Goal: Information Seeking & Learning: Learn about a topic

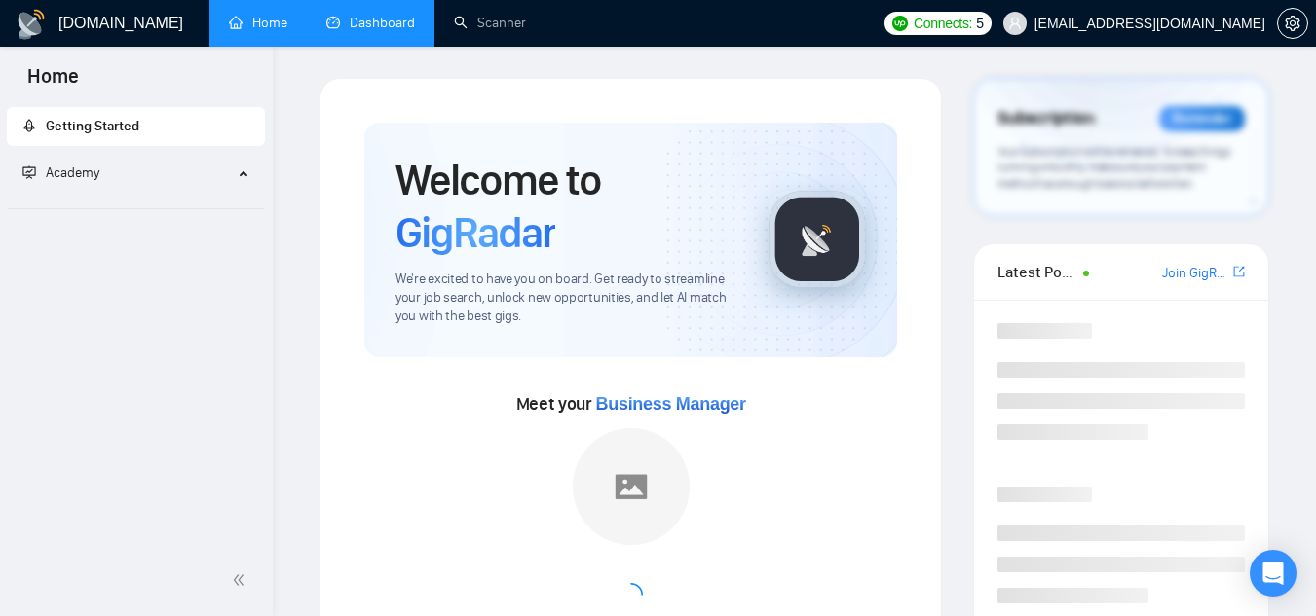
click at [381, 31] on link "Dashboard" at bounding box center [370, 23] width 89 height 17
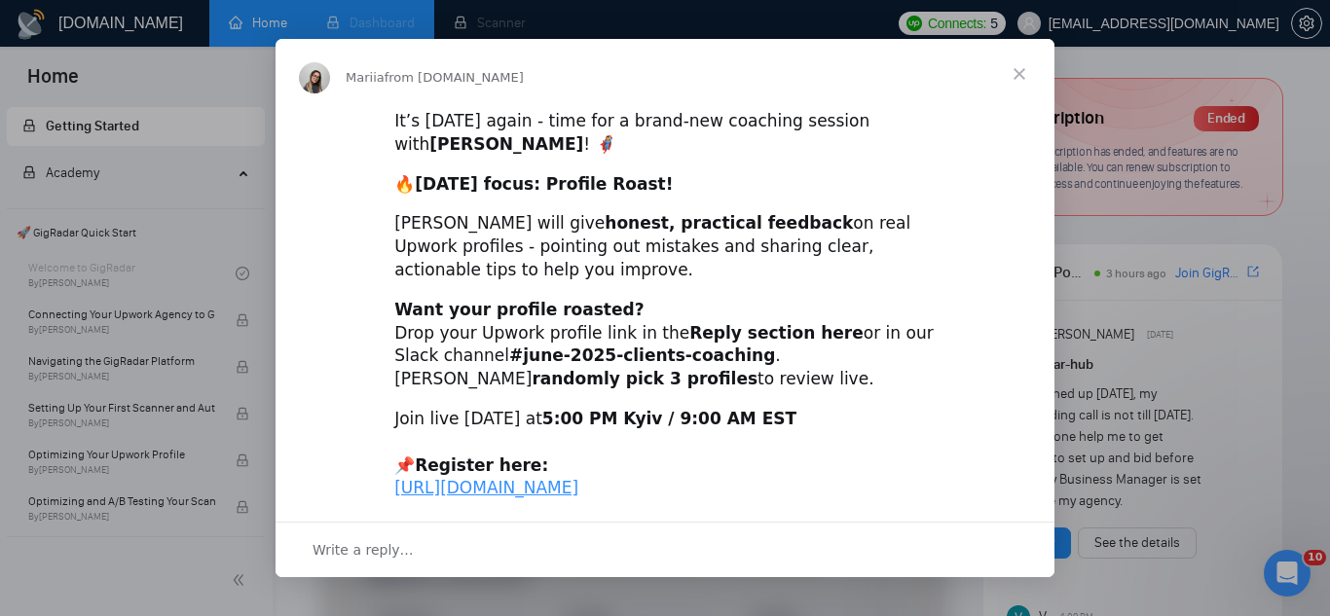
click at [1020, 76] on span "Close" at bounding box center [1019, 74] width 70 height 70
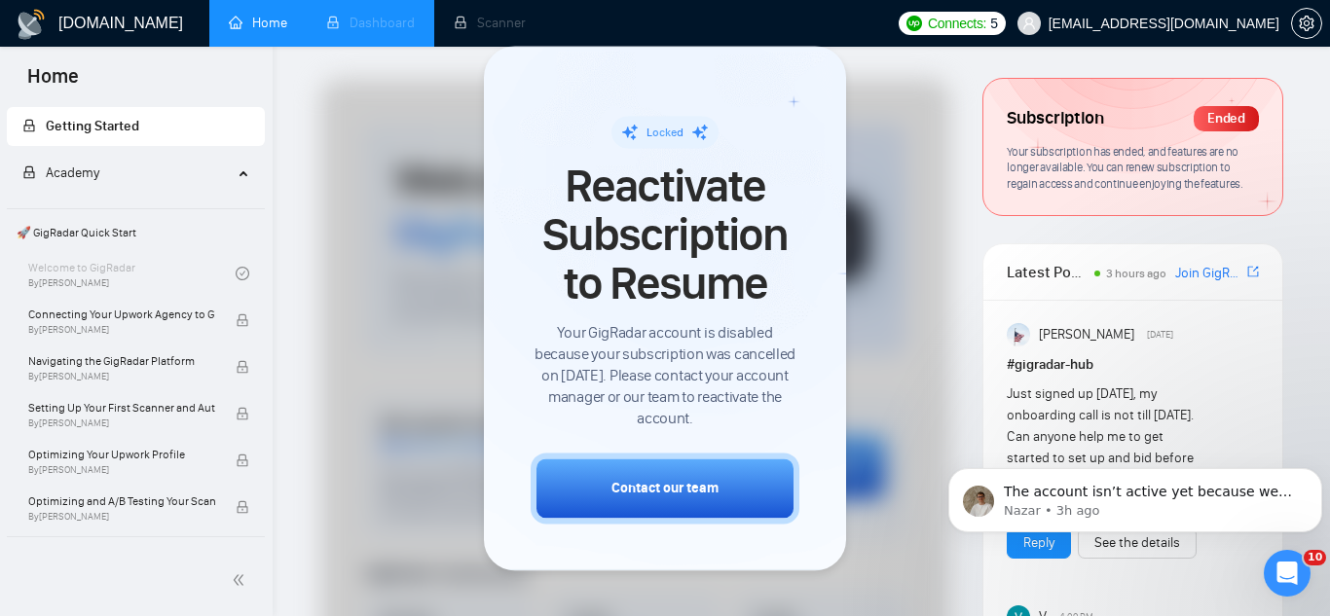
click at [380, 32] on li "Dashboard" at bounding box center [371, 23] width 128 height 47
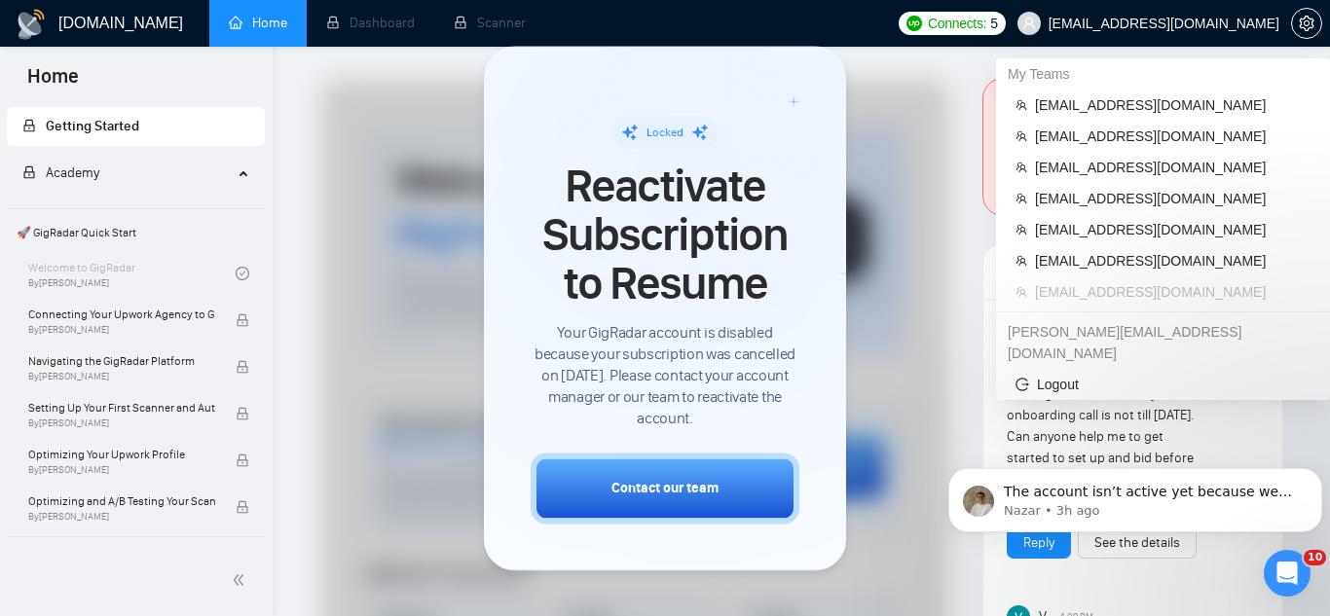
click at [1163, 23] on span "[EMAIL_ADDRESS][DOMAIN_NAME]" at bounding box center [1164, 23] width 231 height 0
click at [1136, 104] on span "[EMAIL_ADDRESS][DOMAIN_NAME]" at bounding box center [1173, 104] width 276 height 21
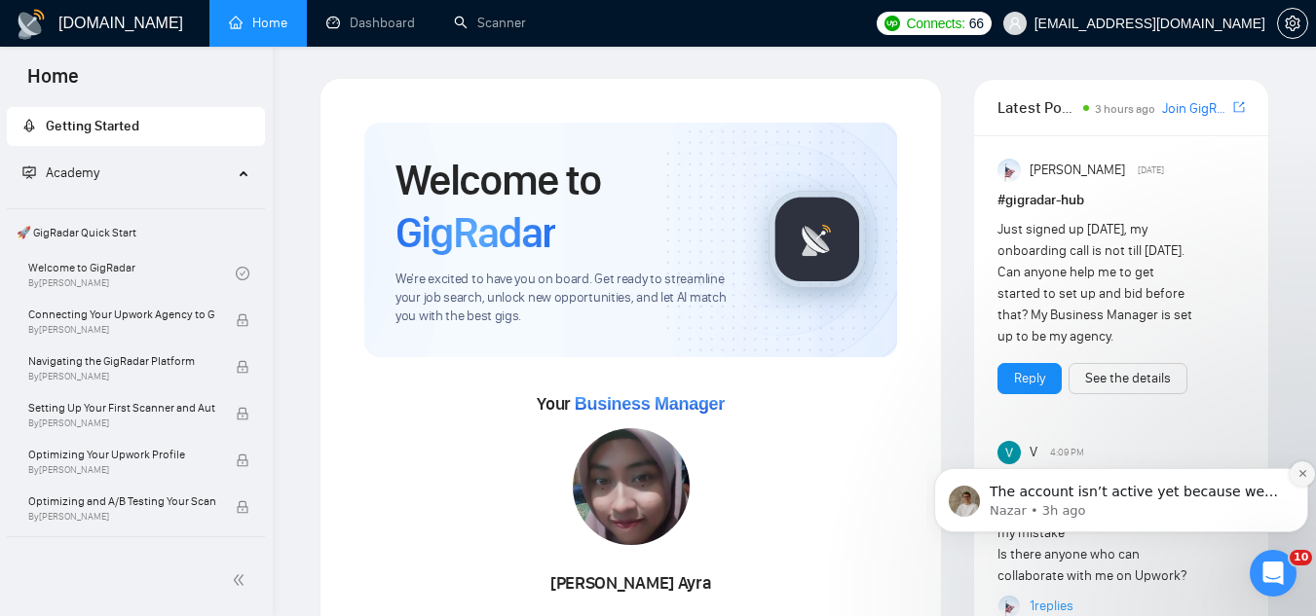
click at [1297, 471] on icon "Dismiss notification" at bounding box center [1302, 473] width 11 height 11
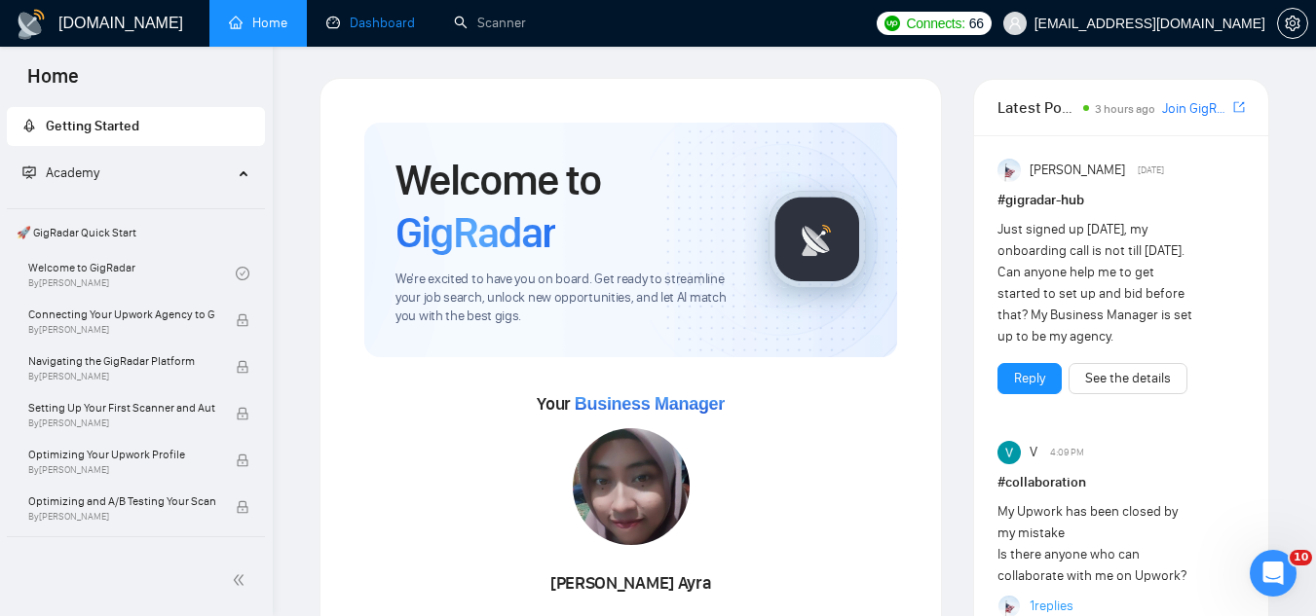
click at [378, 28] on link "Dashboard" at bounding box center [370, 23] width 89 height 17
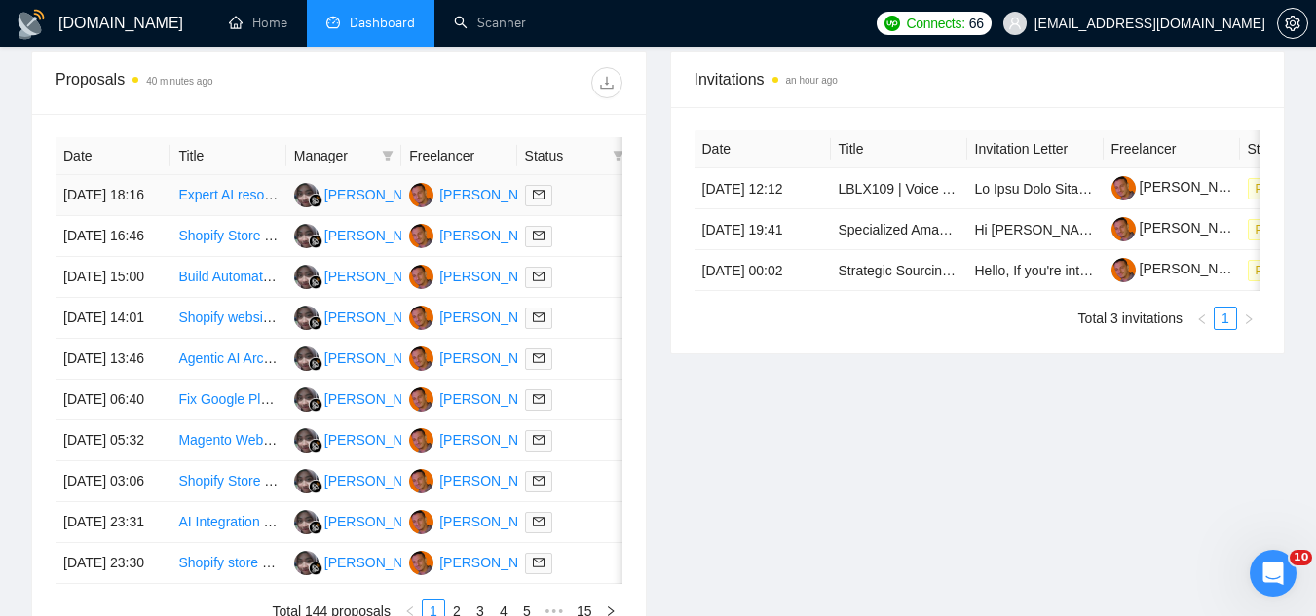
scroll to position [779, 0]
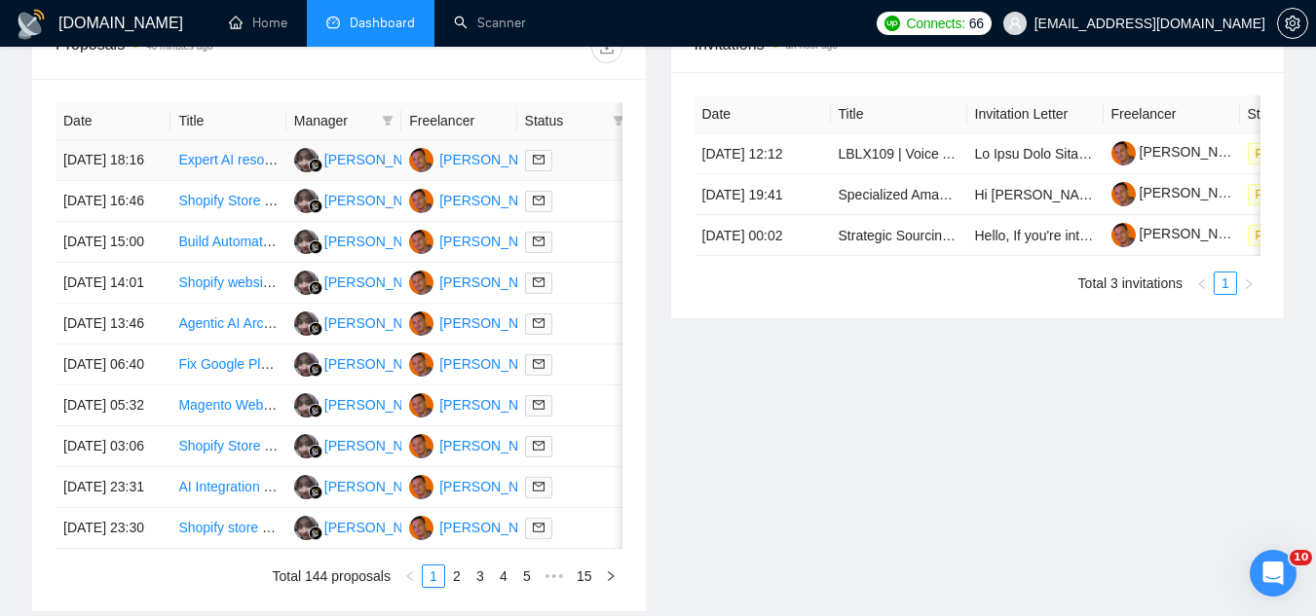
click at [204, 181] on td "Expert AI resource with expertise in open source models on behavior analysis an…" at bounding box center [227, 160] width 115 height 41
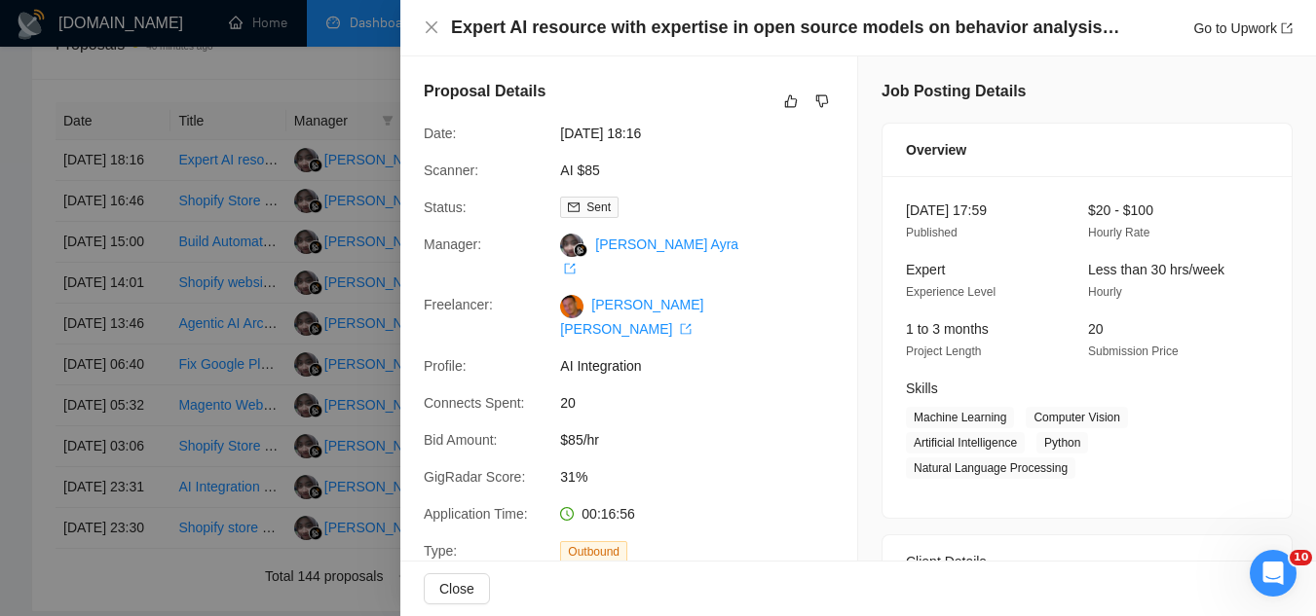
click at [353, 75] on div at bounding box center [658, 308] width 1316 height 616
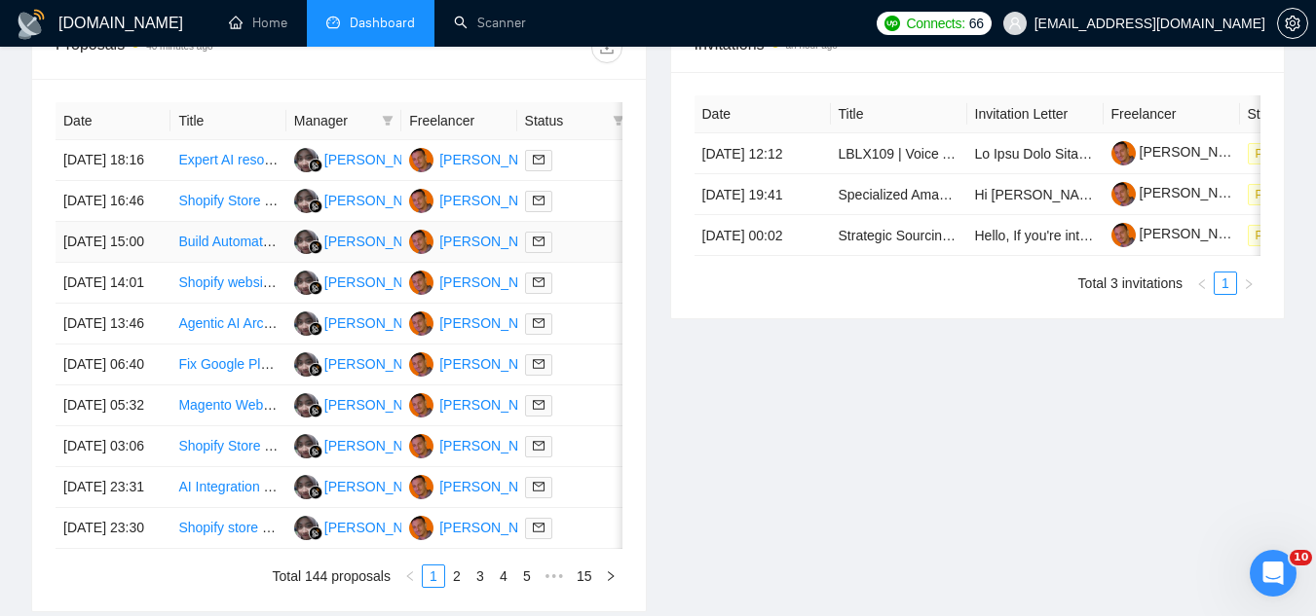
click at [238, 263] on td "Build Automated Risk Management Reports Using ChatGPT & Data Analytics" at bounding box center [227, 242] width 115 height 41
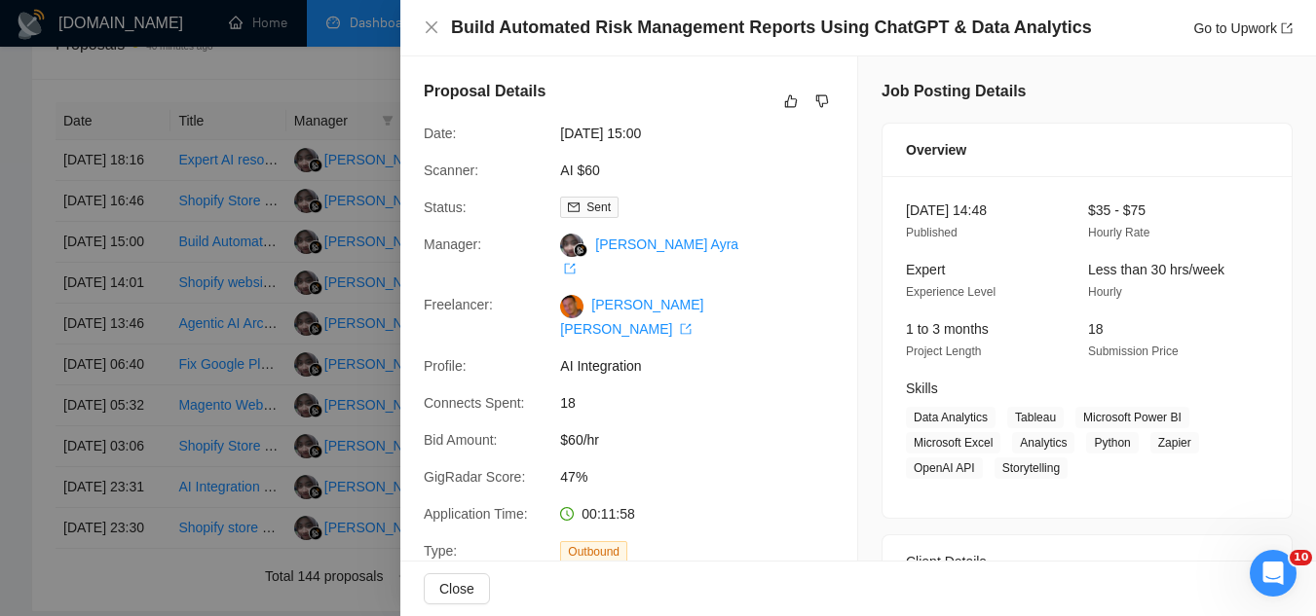
click at [288, 70] on div at bounding box center [658, 308] width 1316 height 616
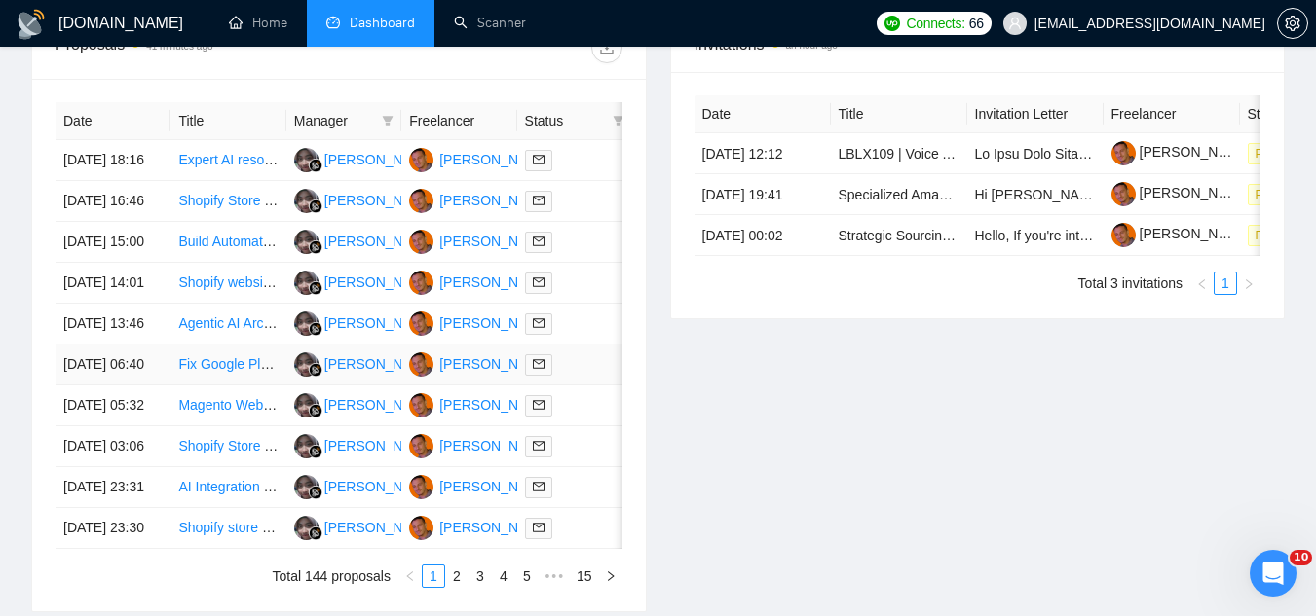
click at [227, 386] on td "Fix Google Places Autocomplete on Funnelish Checkout" at bounding box center [227, 365] width 115 height 41
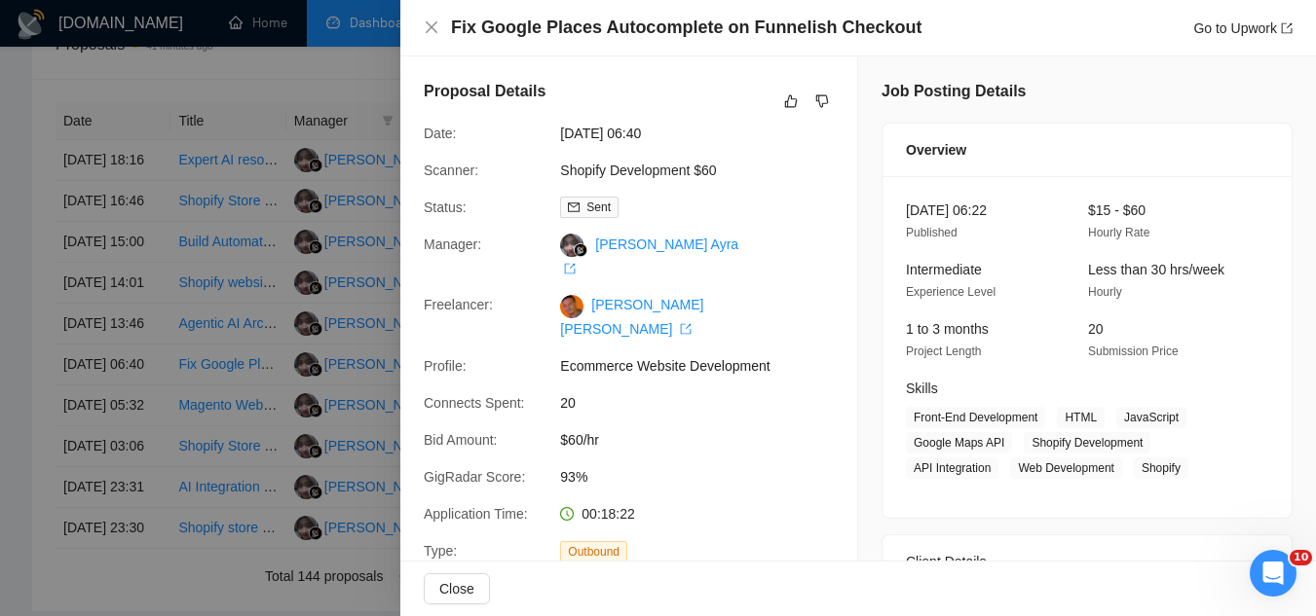
click at [264, 67] on div at bounding box center [658, 308] width 1316 height 616
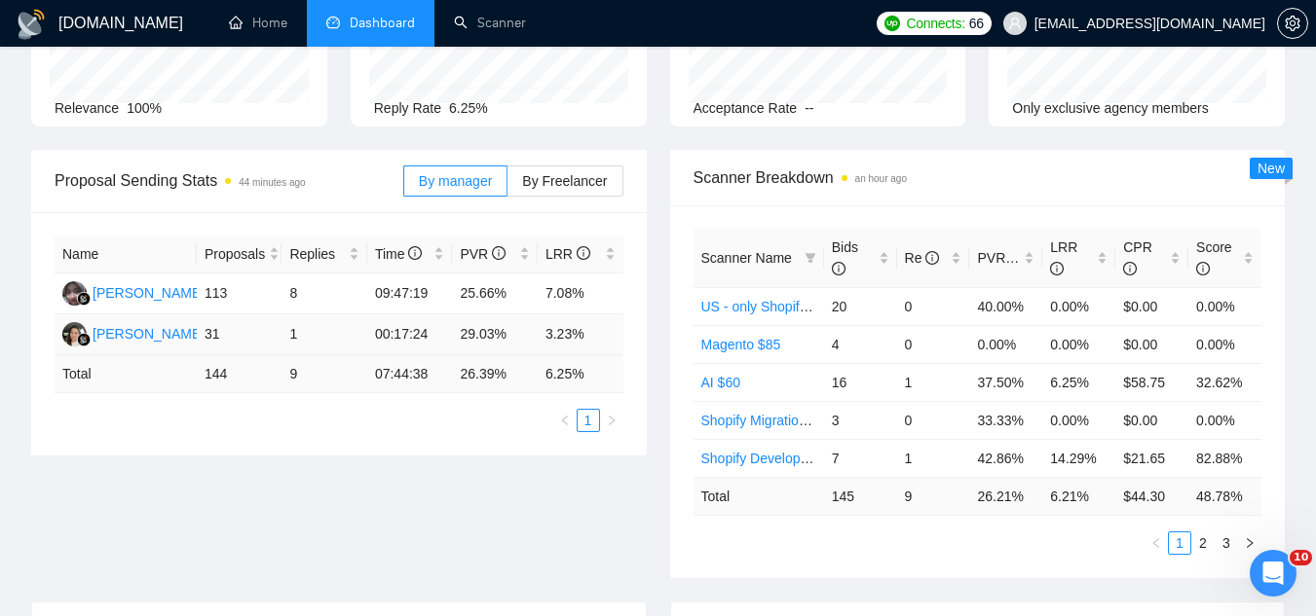
scroll to position [0, 0]
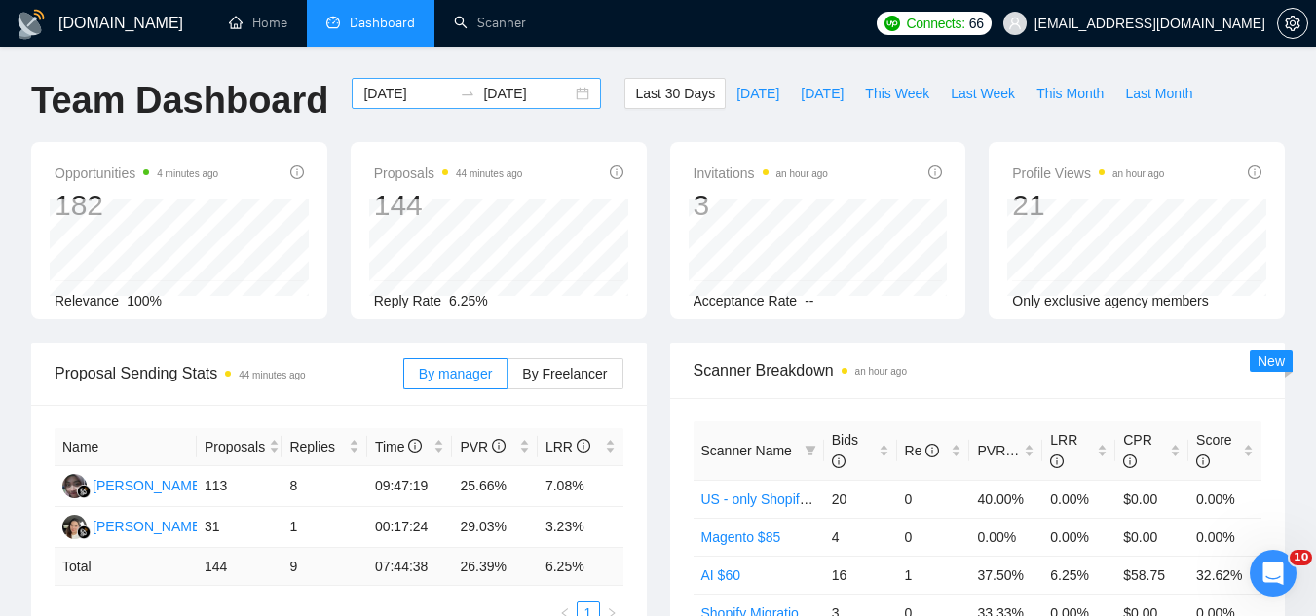
click at [378, 94] on input "[DATE]" at bounding box center [407, 93] width 89 height 21
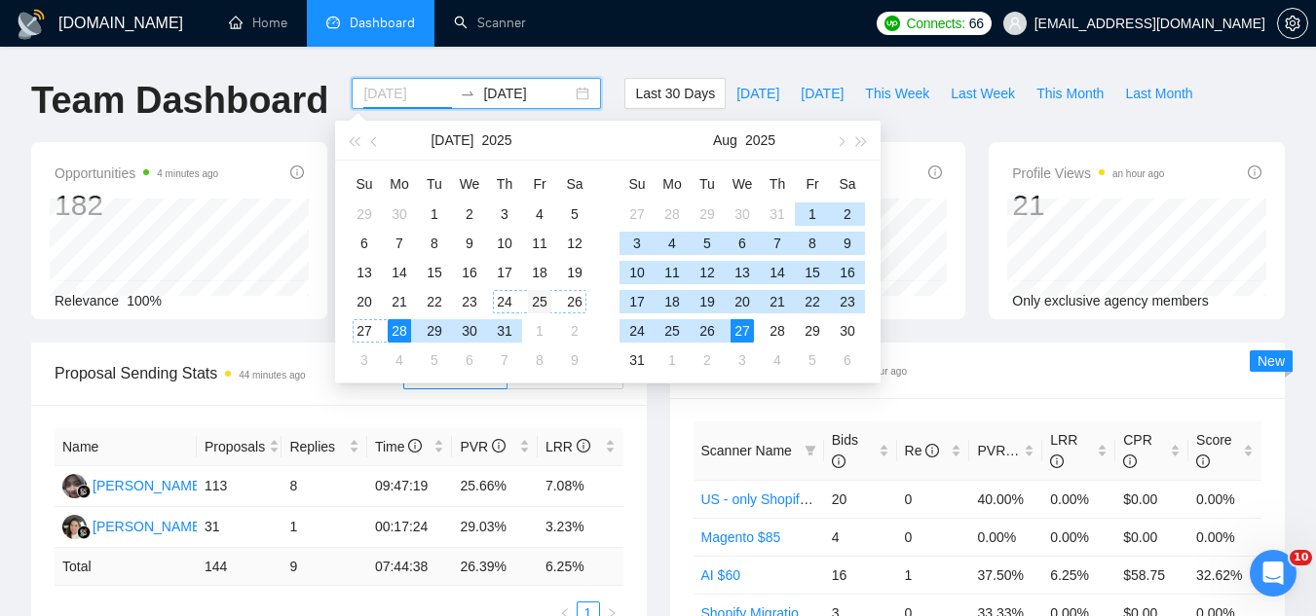
type input "[DATE]"
click at [541, 307] on div "25" at bounding box center [539, 301] width 23 height 23
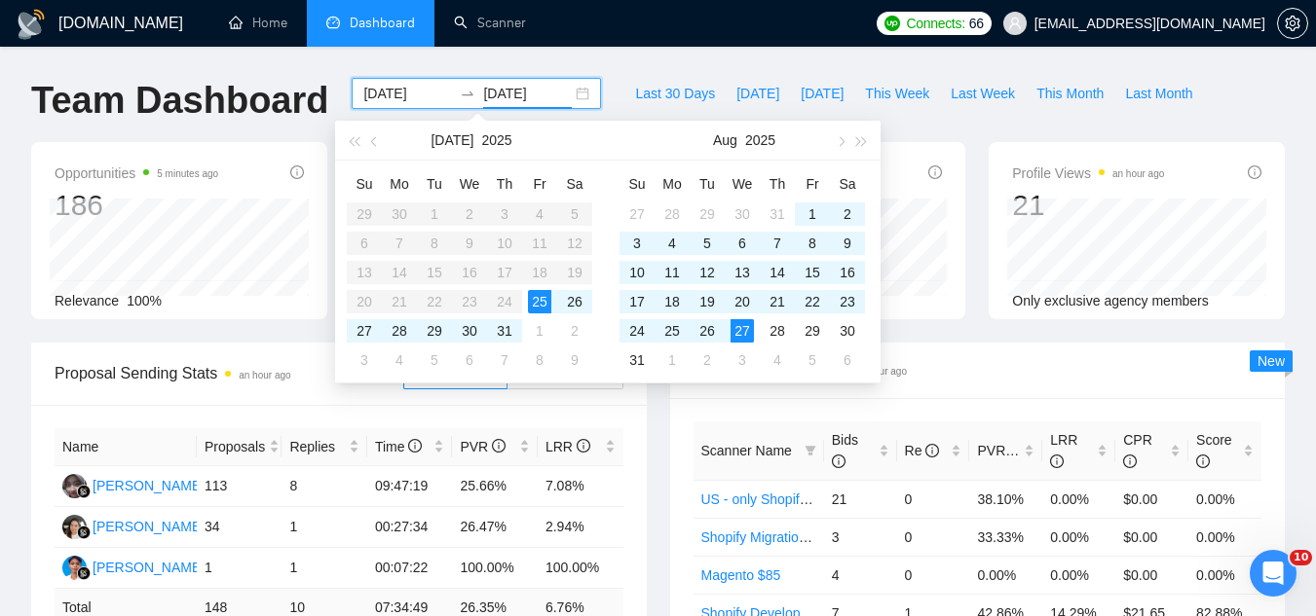
type input "[DATE]"
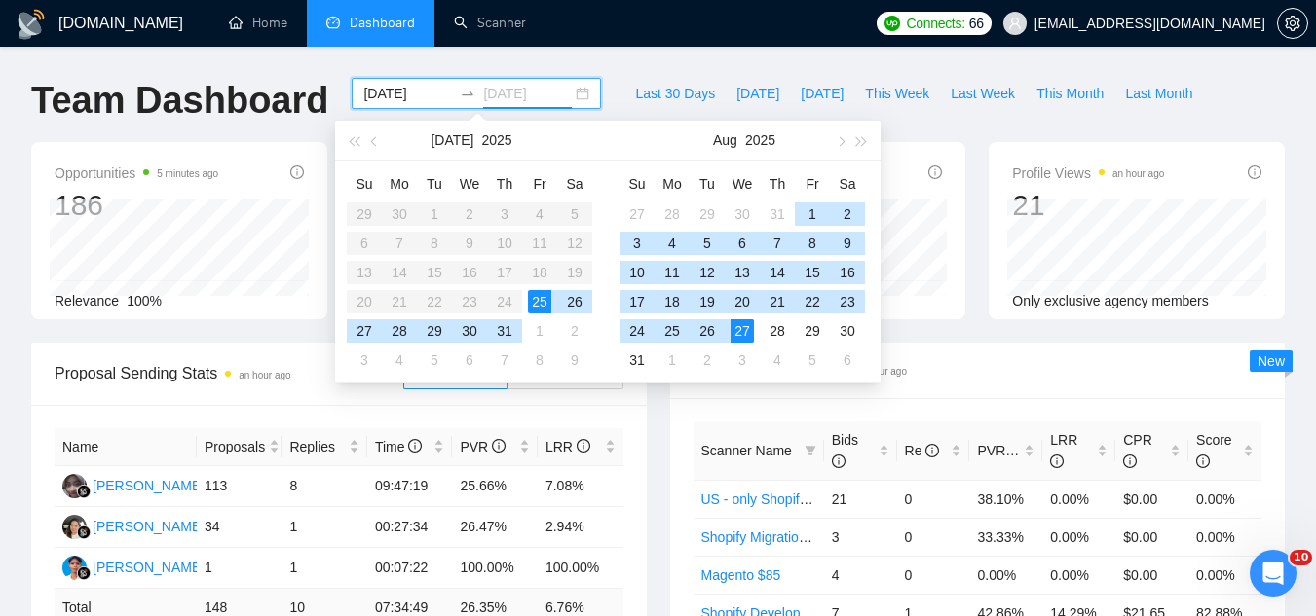
click at [746, 336] on div "27" at bounding box center [741, 330] width 23 height 23
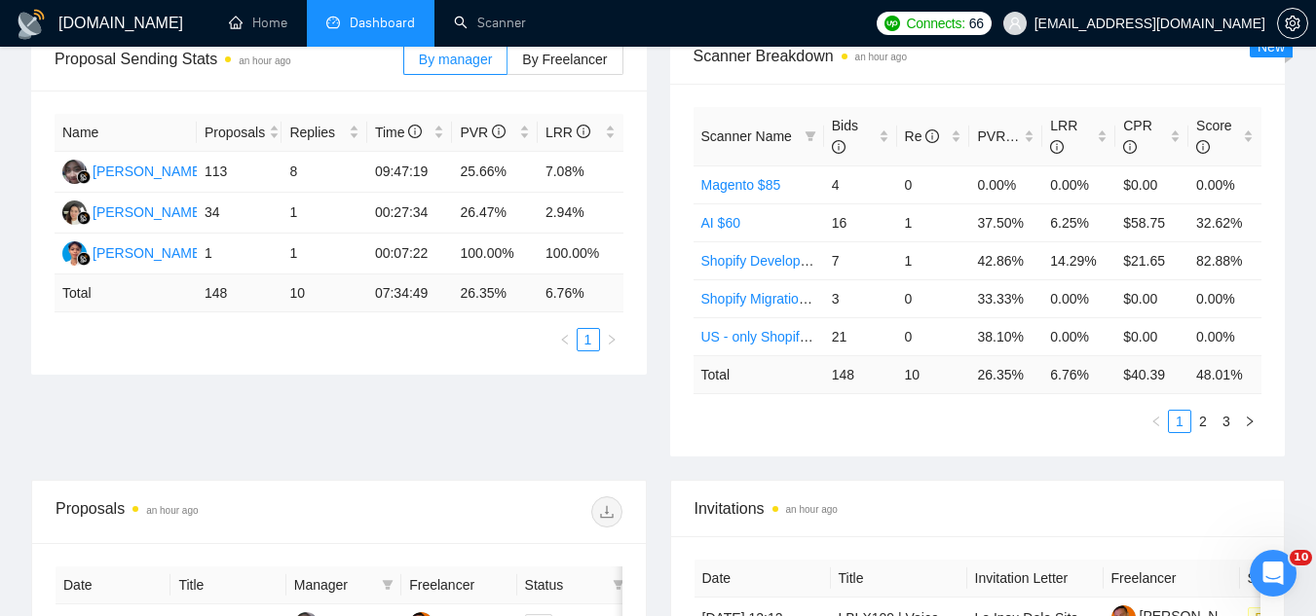
scroll to position [292, 0]
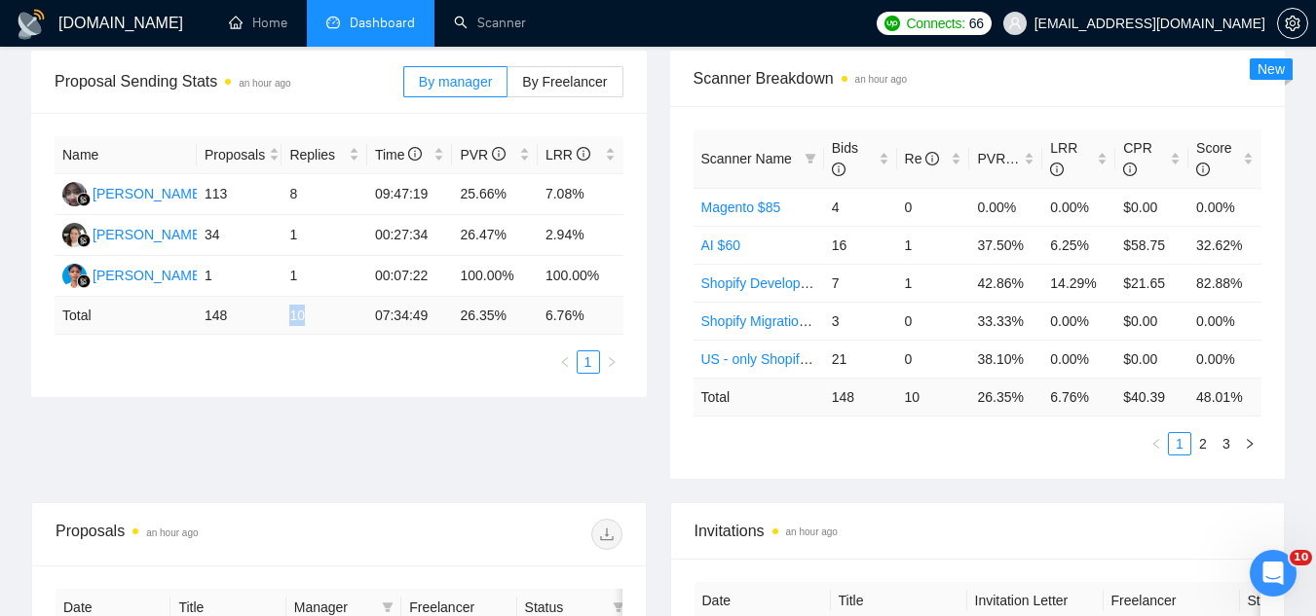
drag, startPoint x: 293, startPoint y: 312, endPoint x: 312, endPoint y: 311, distance: 18.5
click at [312, 311] on td "10" at bounding box center [324, 316] width 86 height 38
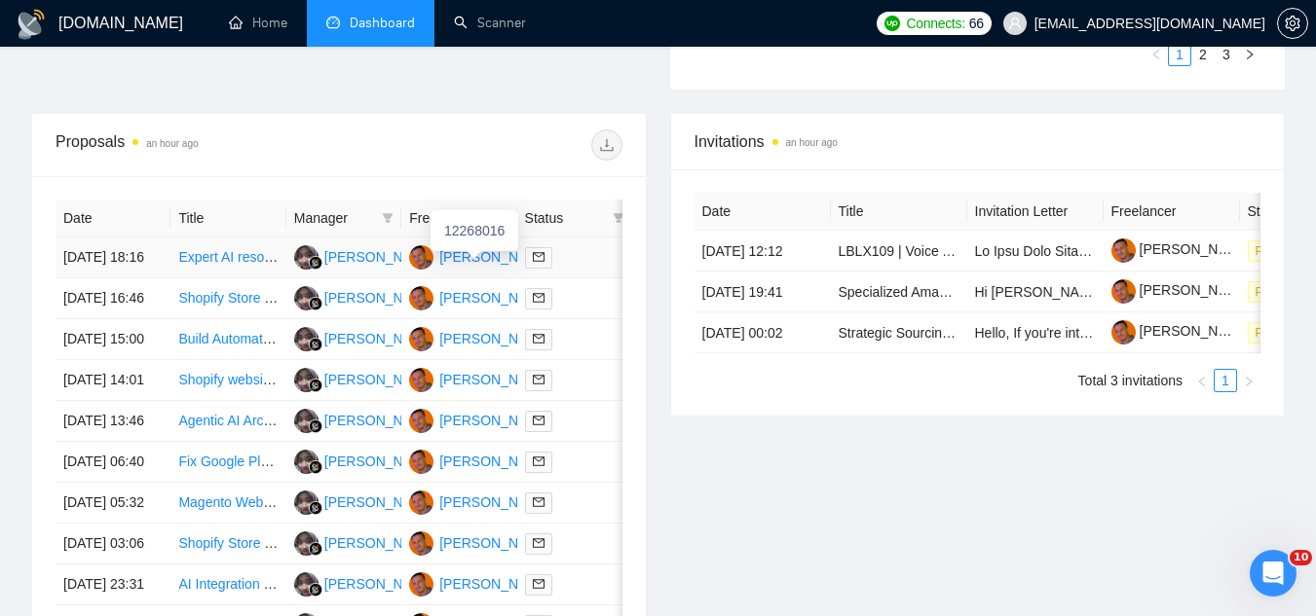
scroll to position [1148, 0]
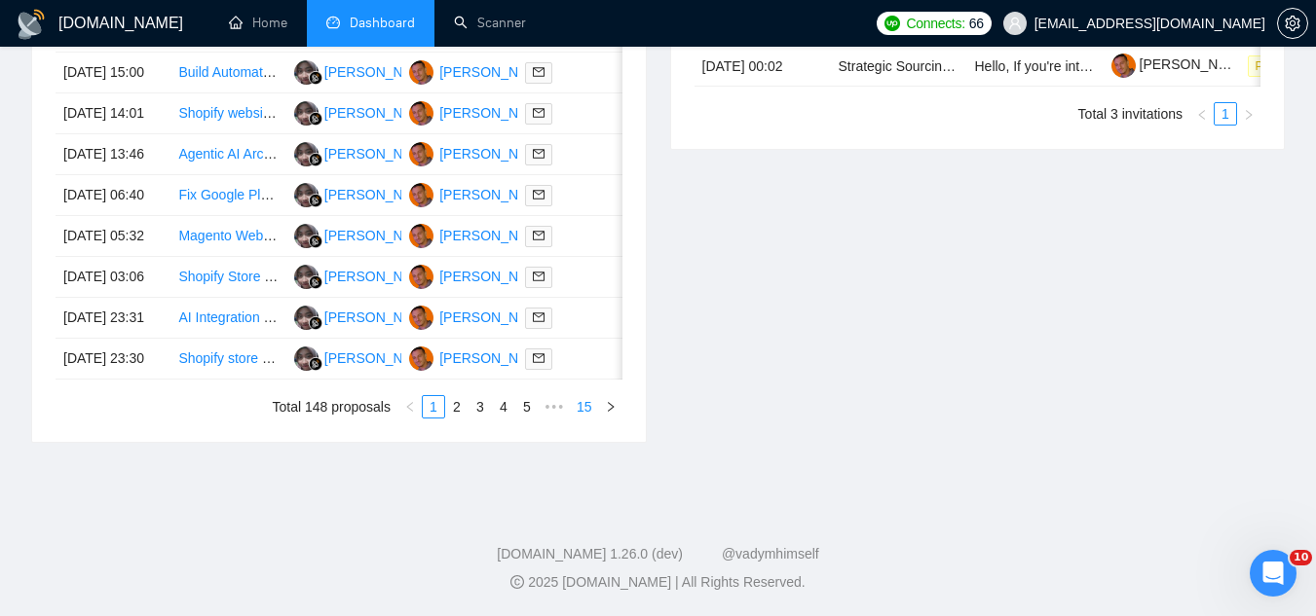
click at [588, 404] on link "15" at bounding box center [584, 406] width 27 height 21
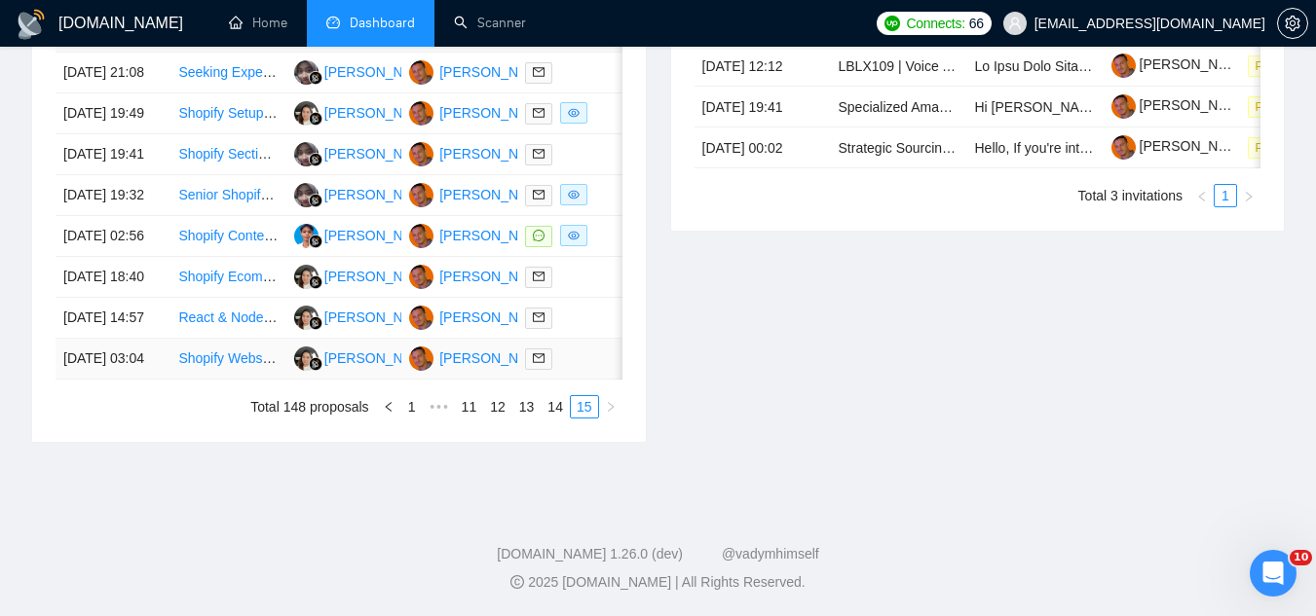
scroll to position [932, 0]
click at [416, 418] on link "1" at bounding box center [411, 406] width 21 height 21
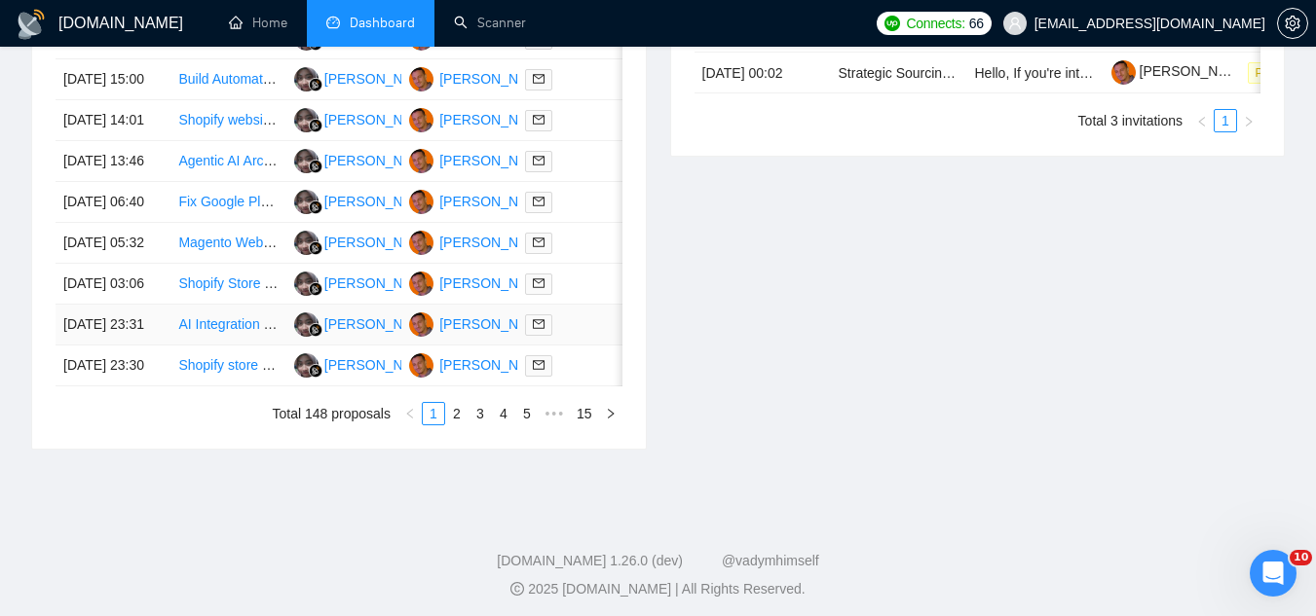
scroll to position [779, 0]
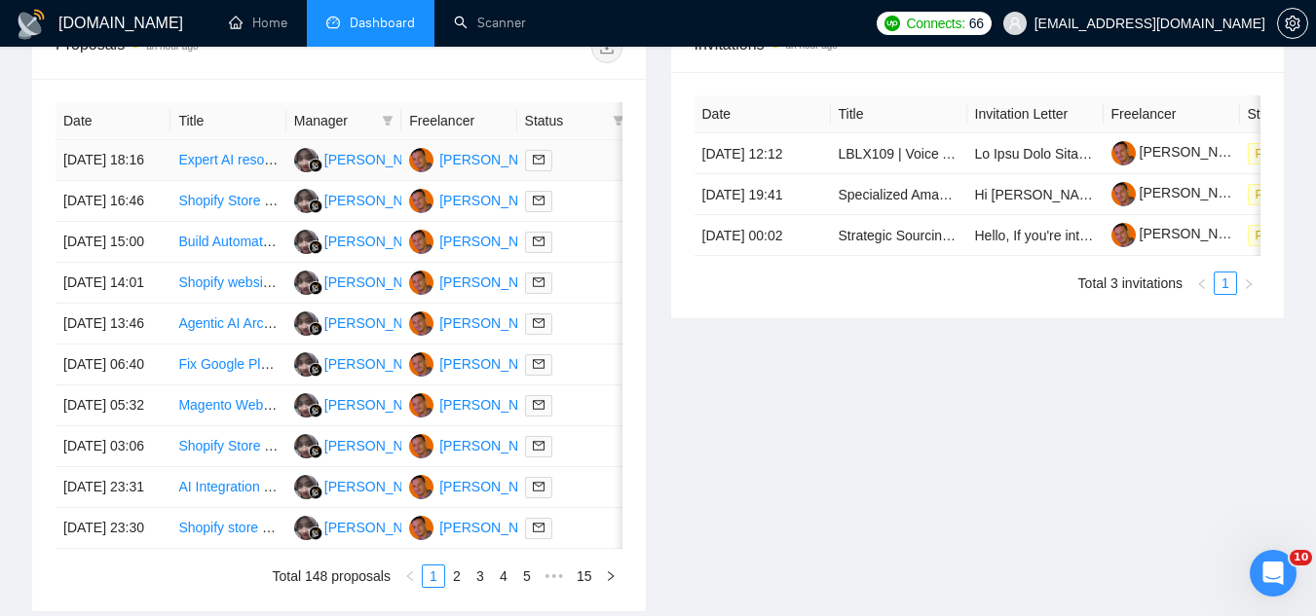
click at [224, 181] on td "Expert AI resource with expertise in open source models on behavior analysis an…" at bounding box center [227, 160] width 115 height 41
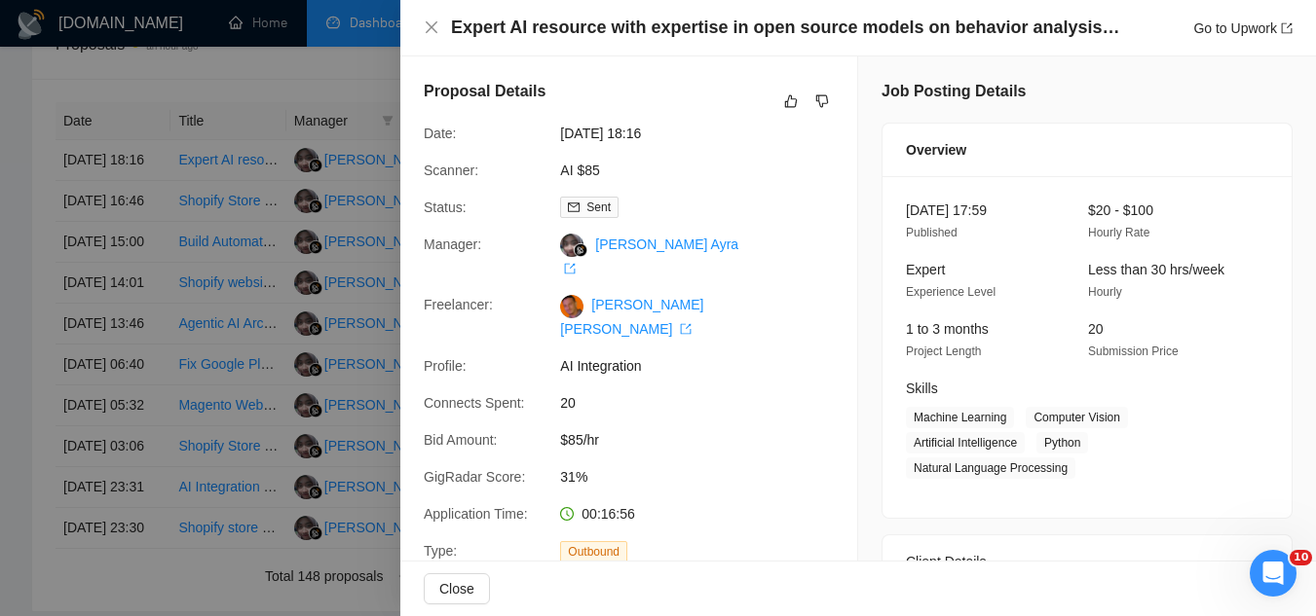
click at [235, 253] on div at bounding box center [658, 308] width 1316 height 616
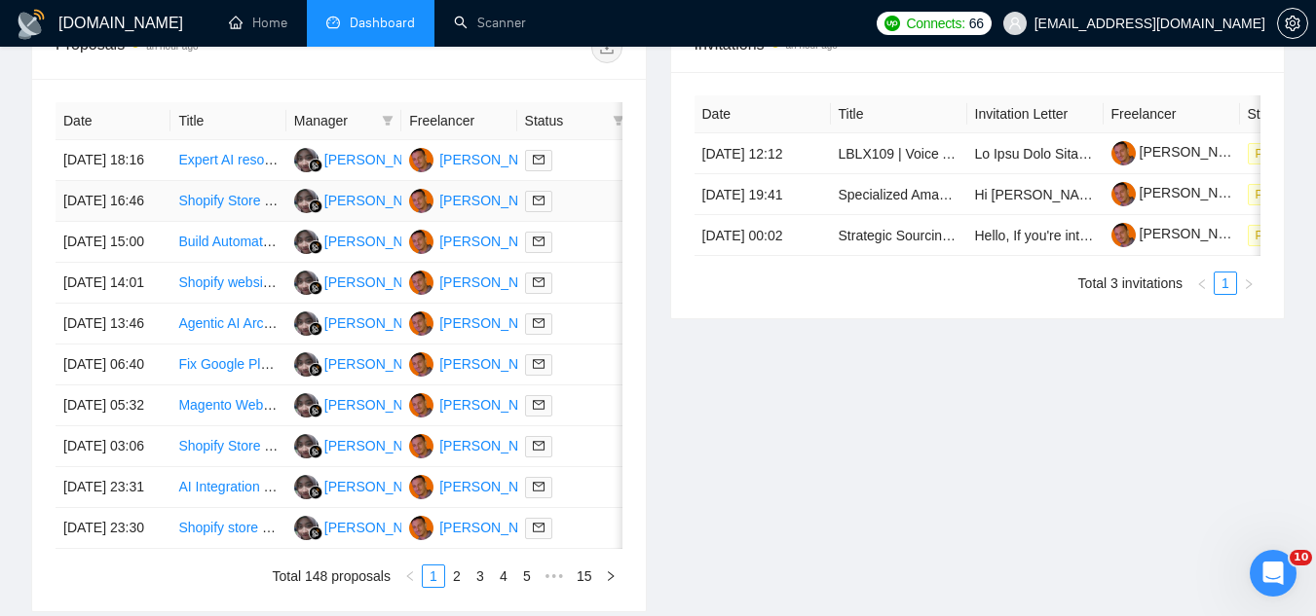
click at [235, 222] on td "Shopify Store Development for Audio Visual Equipment" at bounding box center [227, 201] width 115 height 41
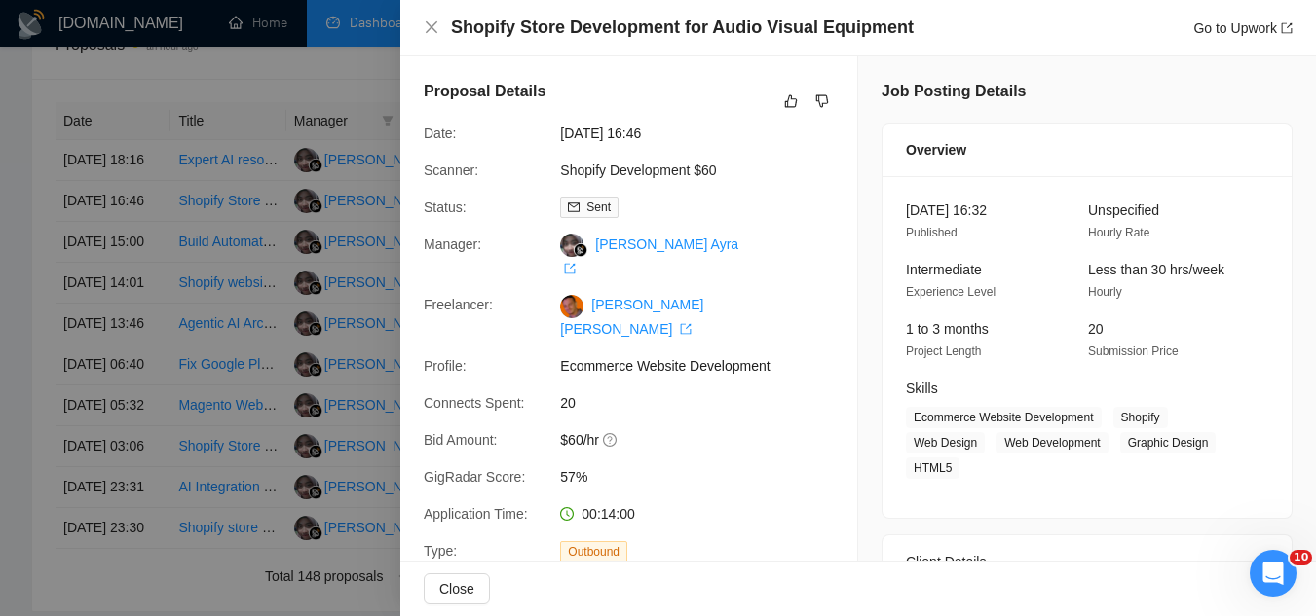
click at [235, 247] on div at bounding box center [658, 308] width 1316 height 616
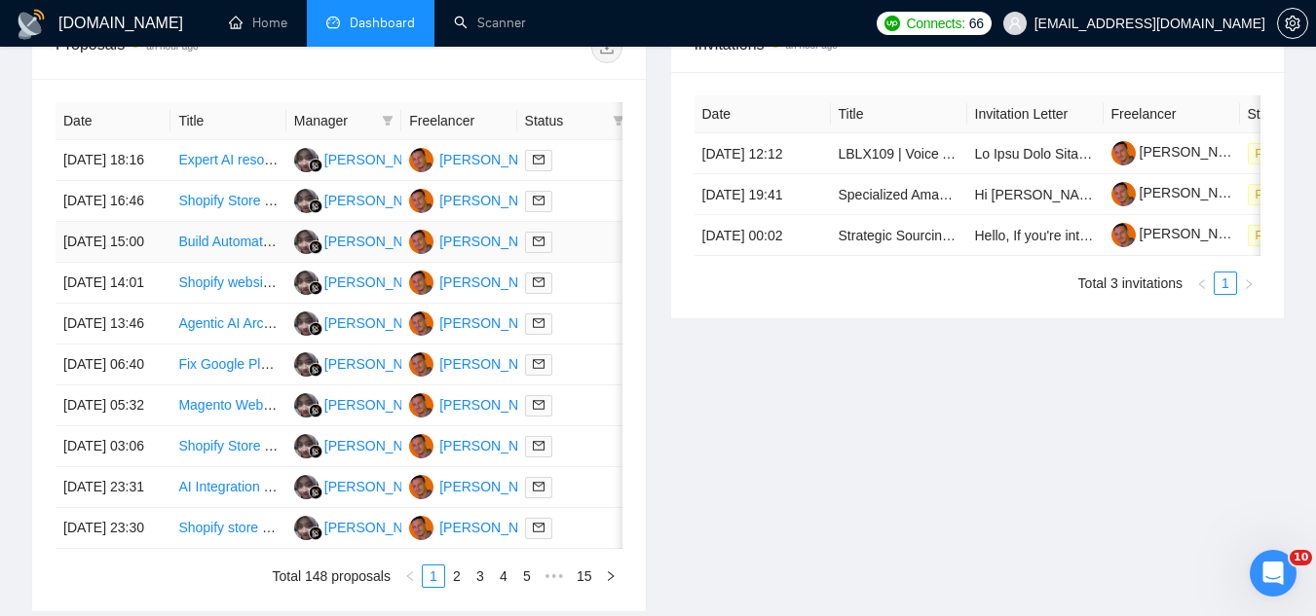
click at [231, 263] on td "Build Automated Risk Management Reports Using ChatGPT & Data Analytics" at bounding box center [227, 242] width 115 height 41
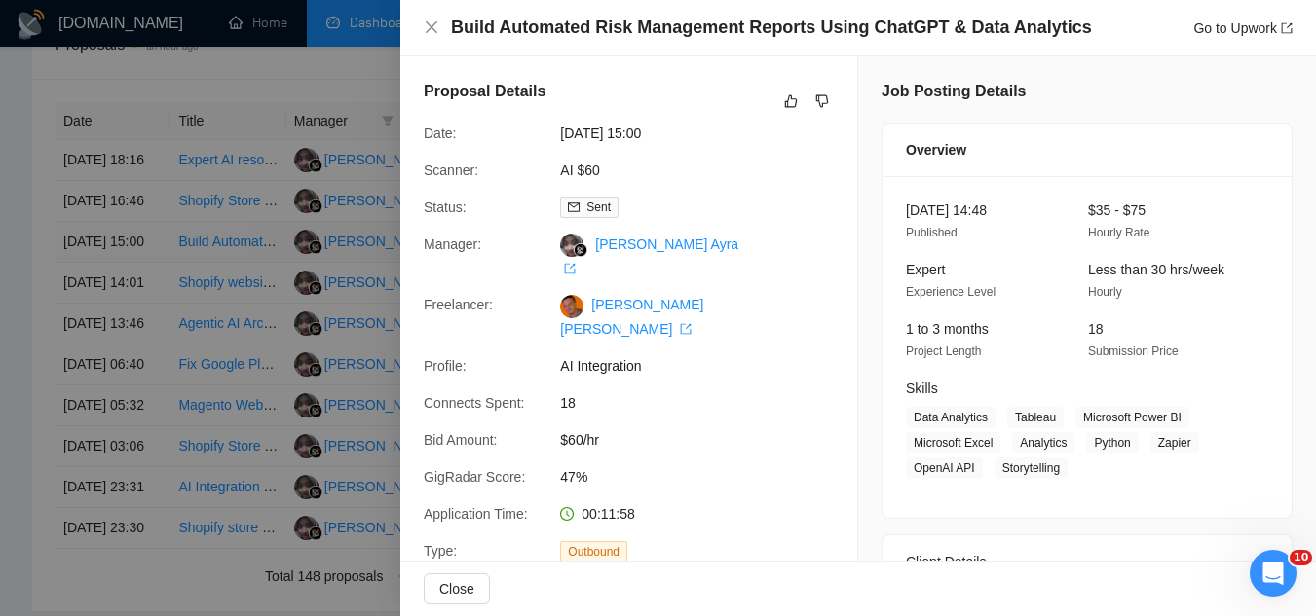
click at [231, 299] on div at bounding box center [658, 308] width 1316 height 616
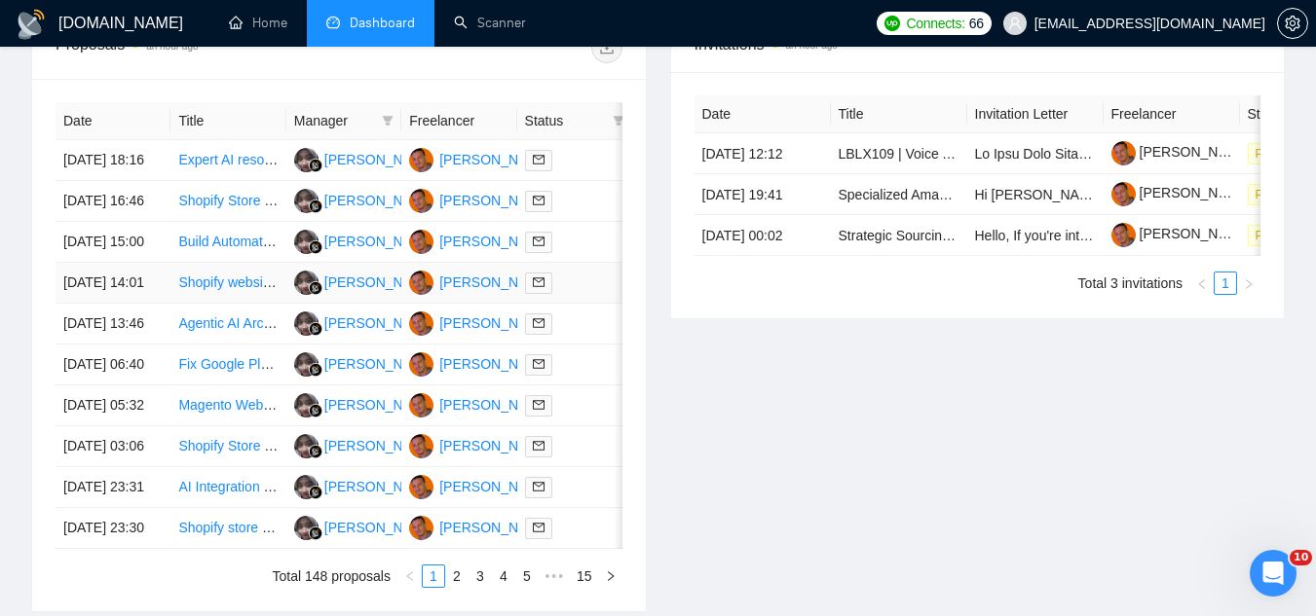
click at [225, 304] on td "Shopify website development and Shopify Template Modifying &Full Stack" at bounding box center [227, 283] width 115 height 41
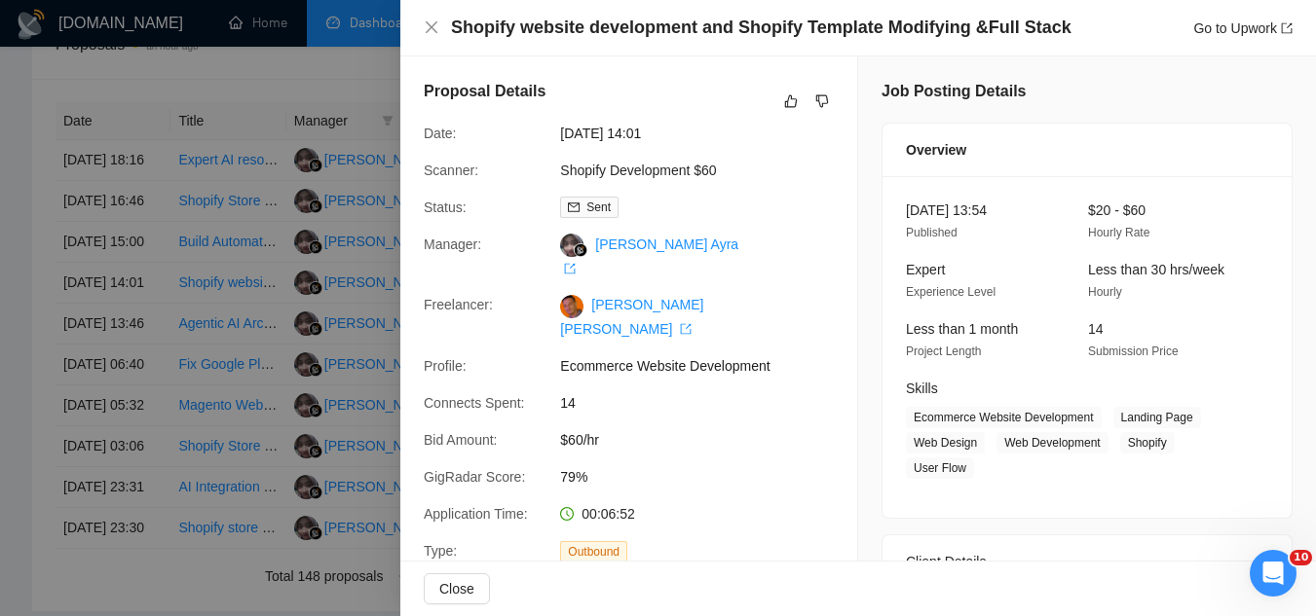
click at [228, 361] on div at bounding box center [658, 308] width 1316 height 616
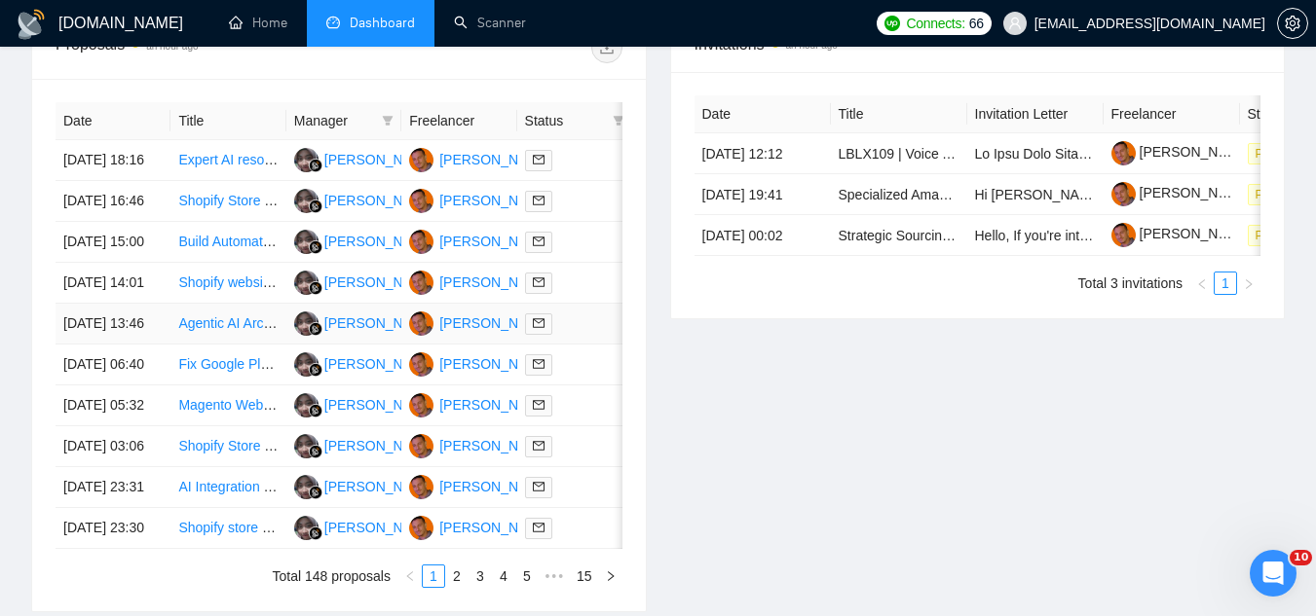
click at [234, 345] on td "Agentic AI Architect/Consultant" at bounding box center [227, 324] width 115 height 41
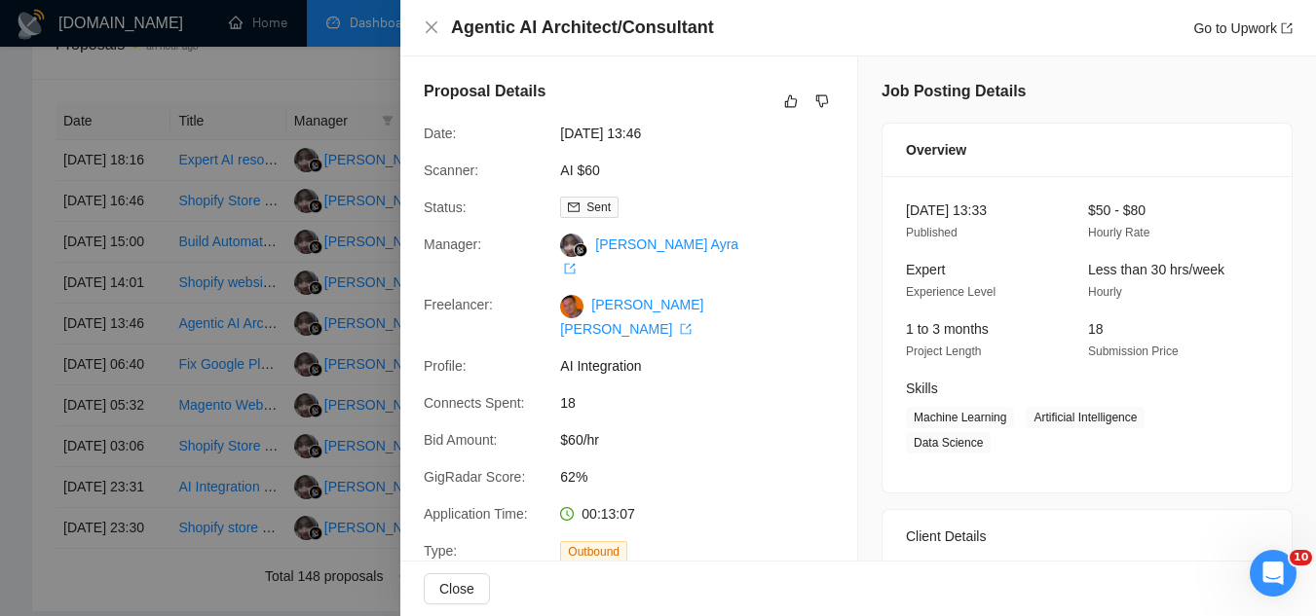
click at [235, 420] on div at bounding box center [658, 308] width 1316 height 616
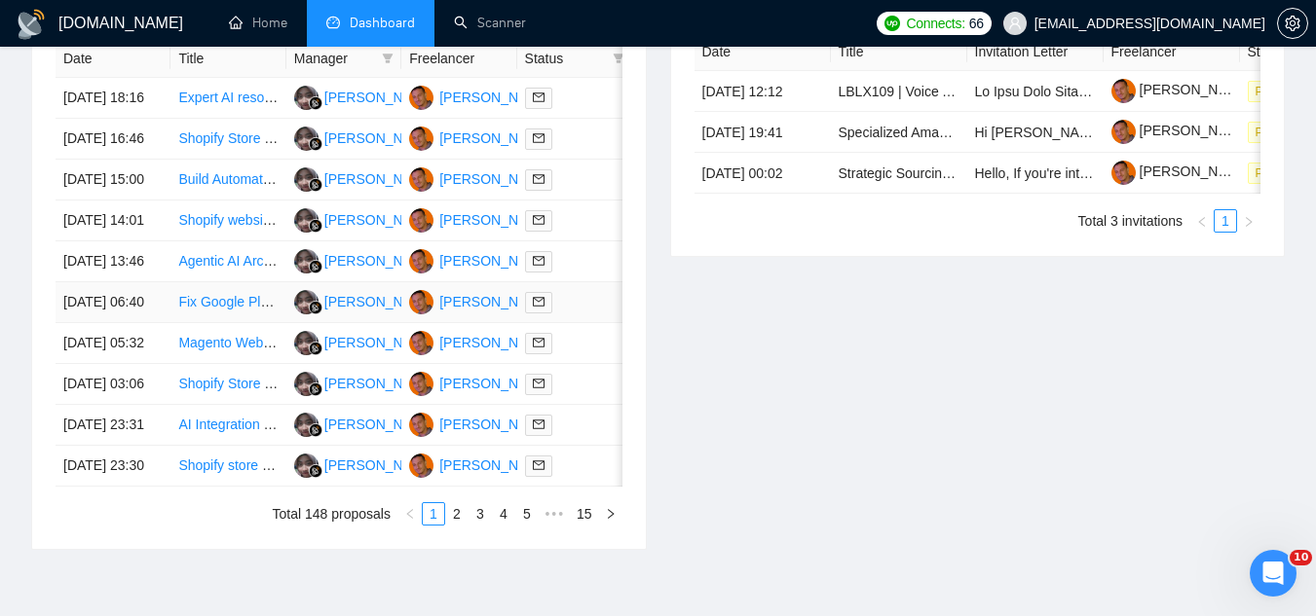
scroll to position [876, 0]
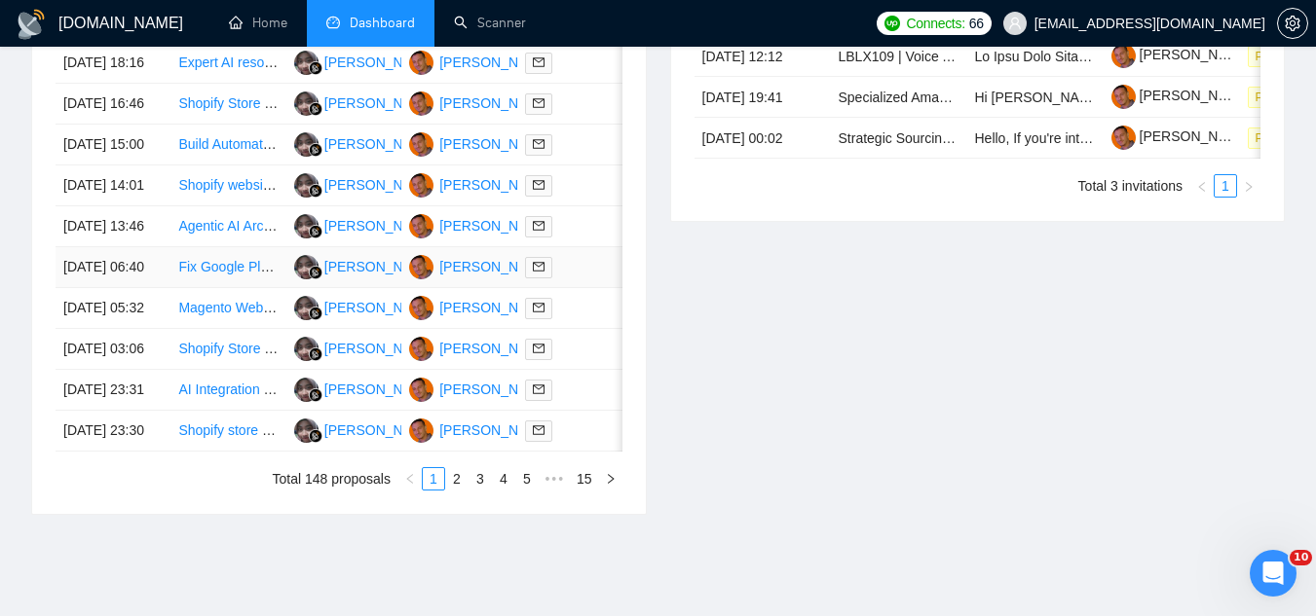
click at [220, 288] on td "Fix Google Places Autocomplete on Funnelish Checkout" at bounding box center [227, 267] width 115 height 41
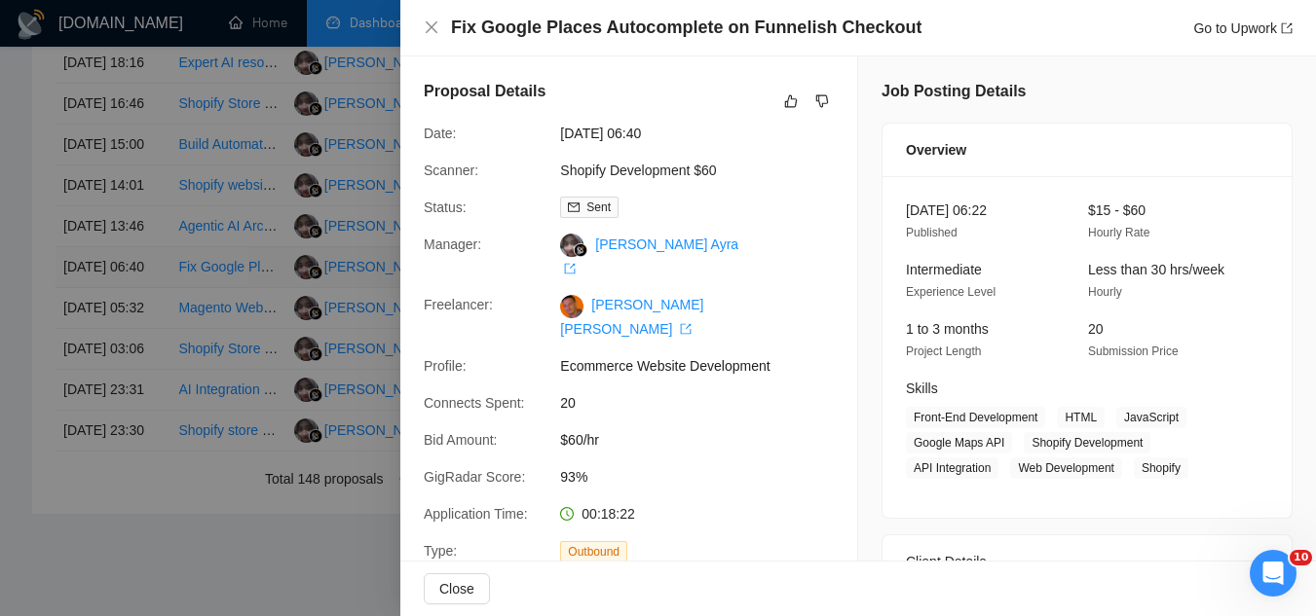
click at [220, 389] on div at bounding box center [658, 308] width 1316 height 616
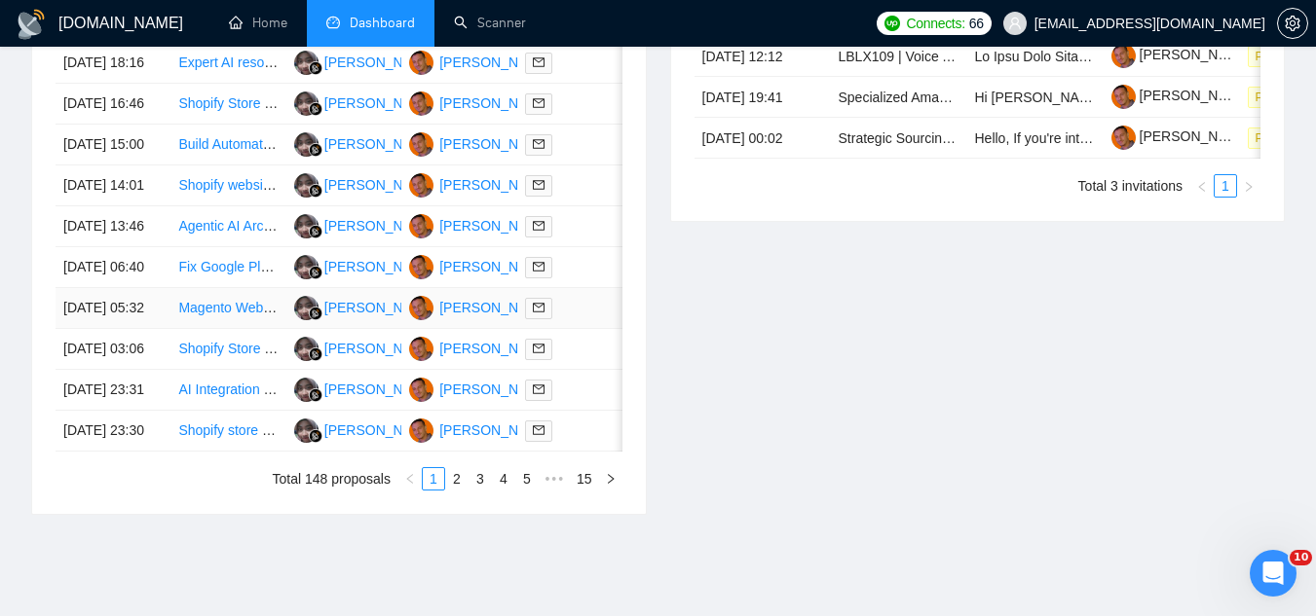
click at [225, 329] on td "Magento Website Maintenance and Security Expert Needed" at bounding box center [227, 308] width 115 height 41
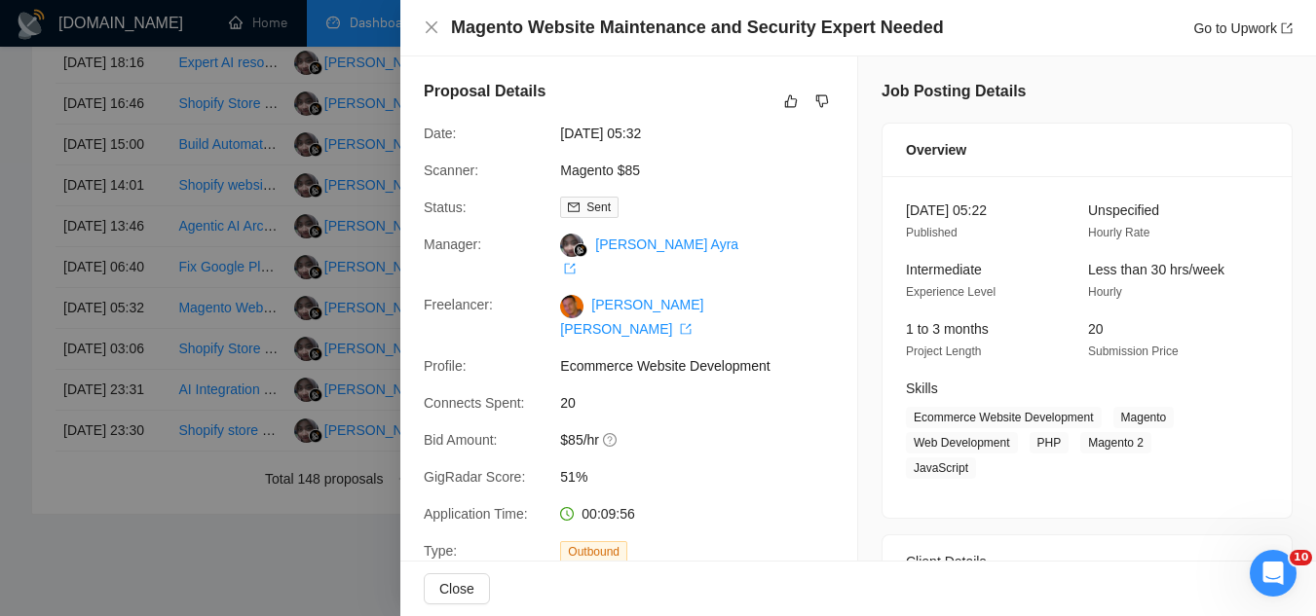
click at [375, 84] on div at bounding box center [658, 308] width 1316 height 616
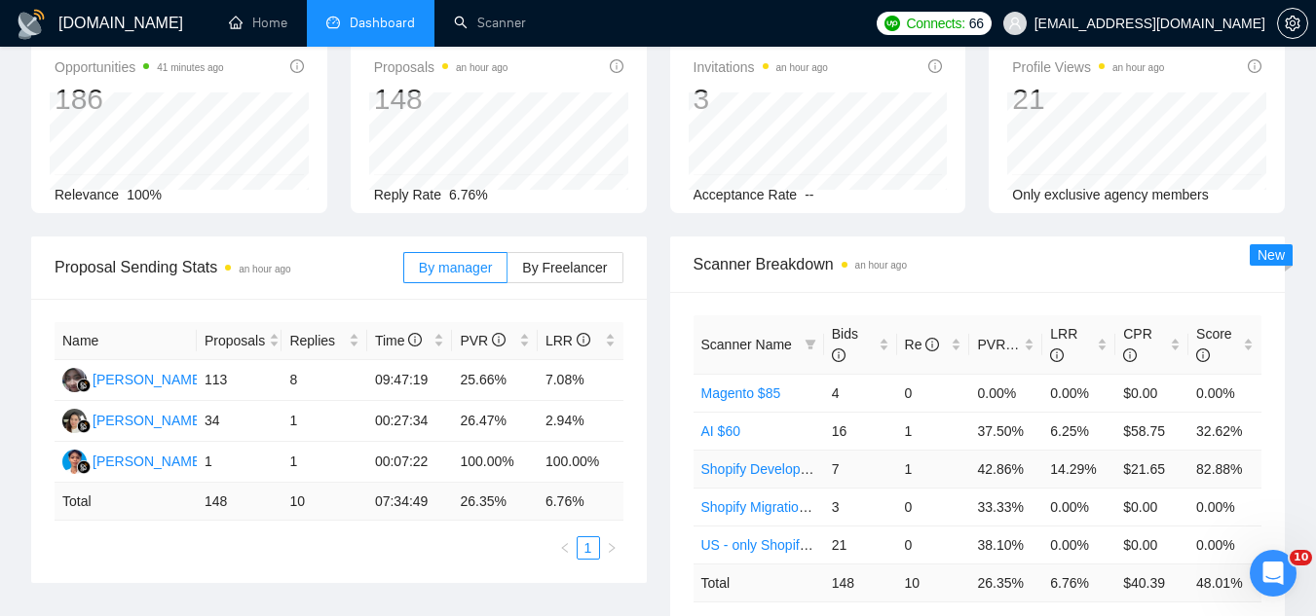
scroll to position [0, 0]
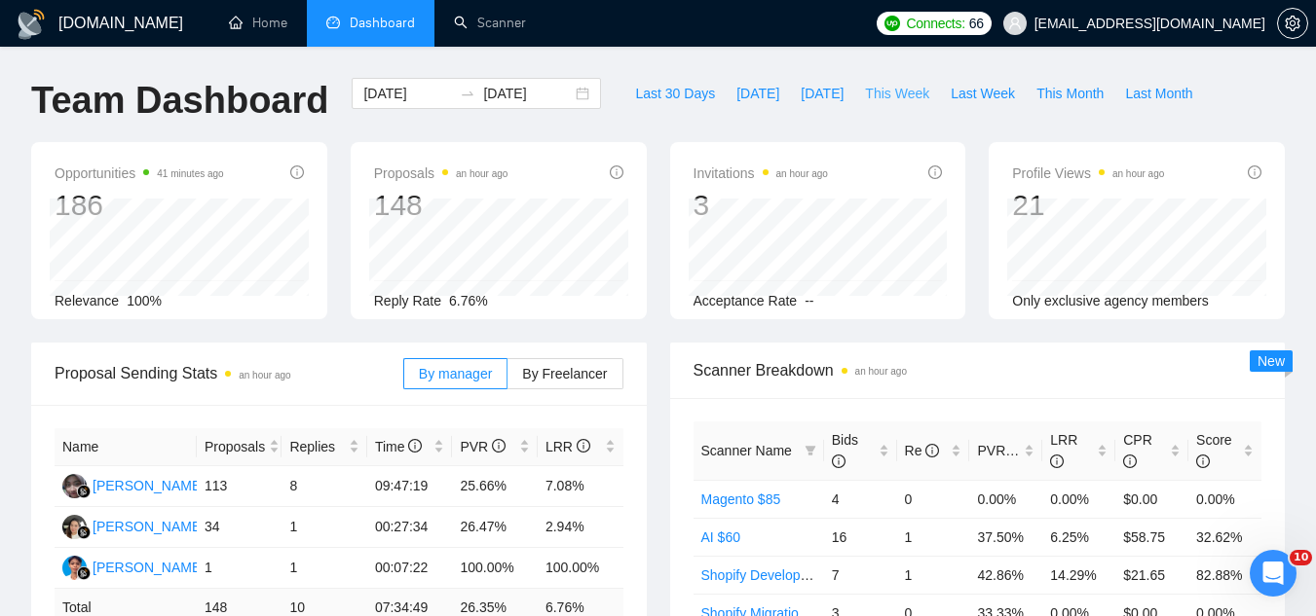
click at [865, 101] on span "This Week" at bounding box center [897, 93] width 64 height 21
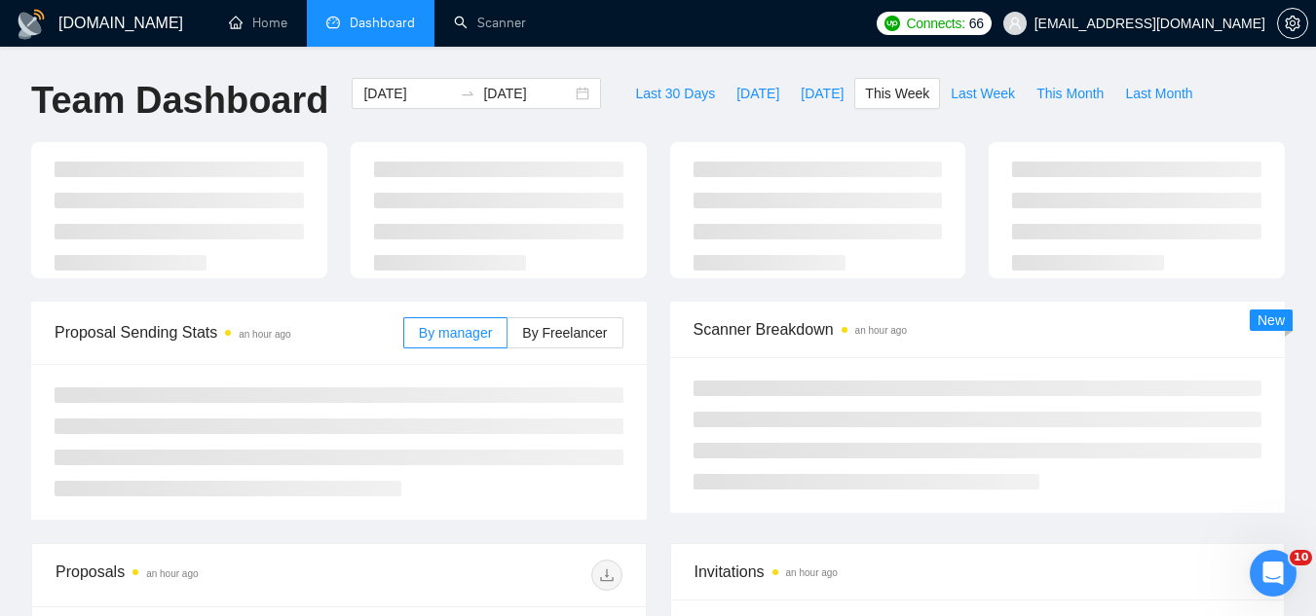
type input "[DATE]"
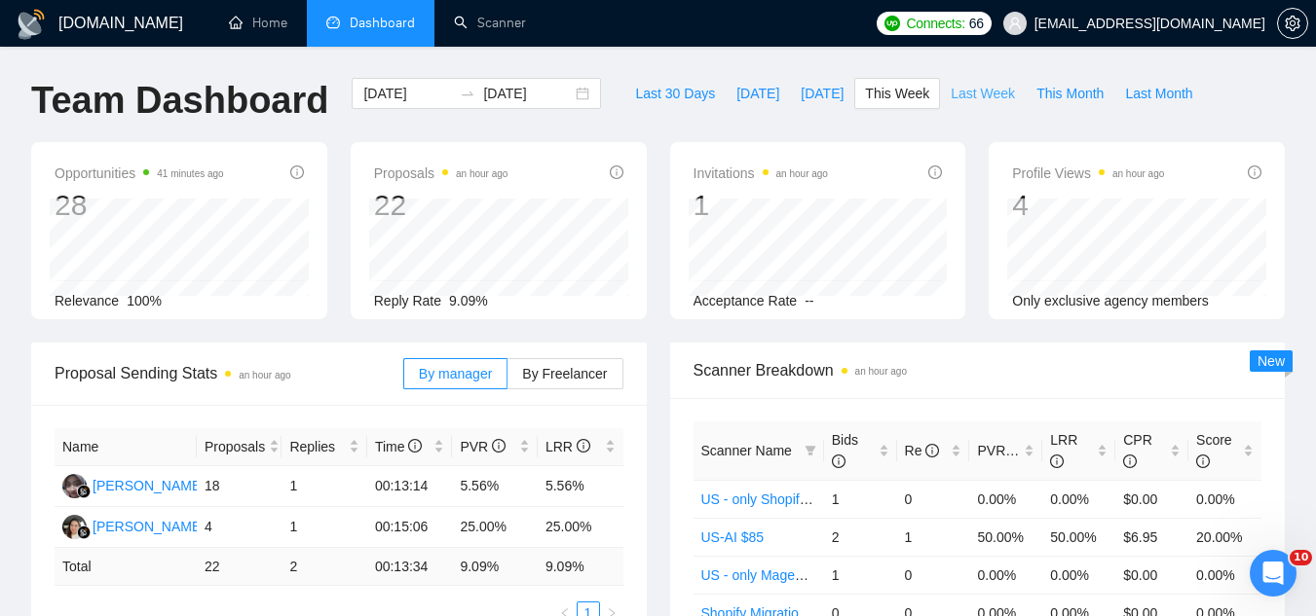
click at [954, 90] on span "Last Week" at bounding box center [982, 93] width 64 height 21
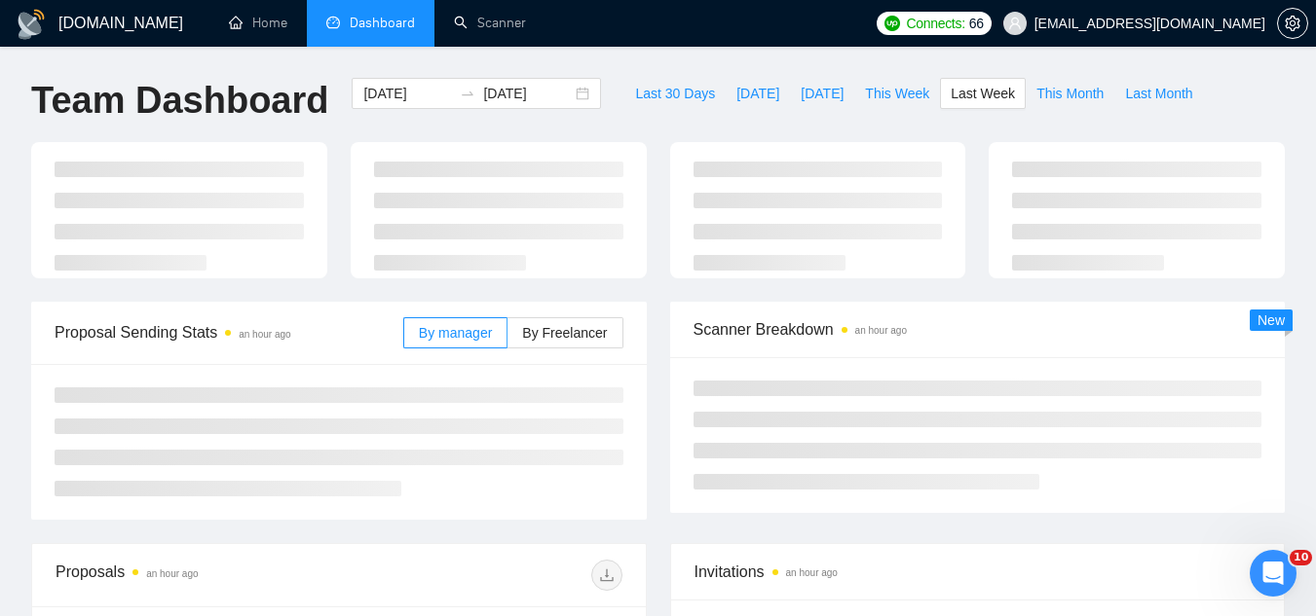
type input "[DATE]"
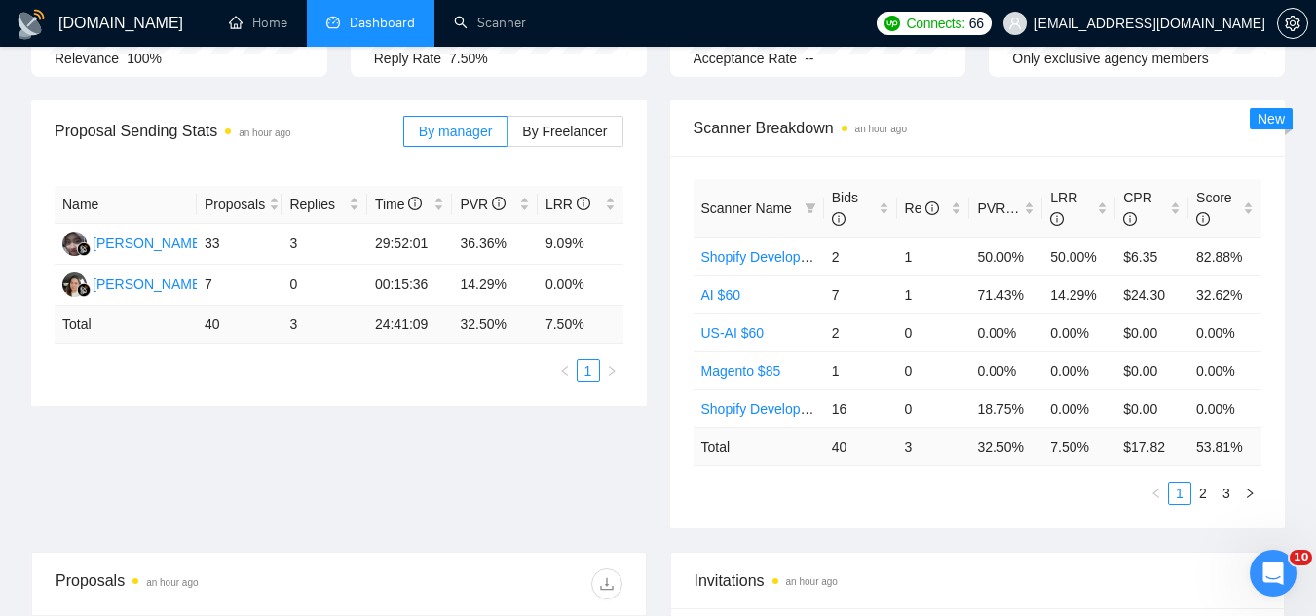
scroll to position [195, 0]
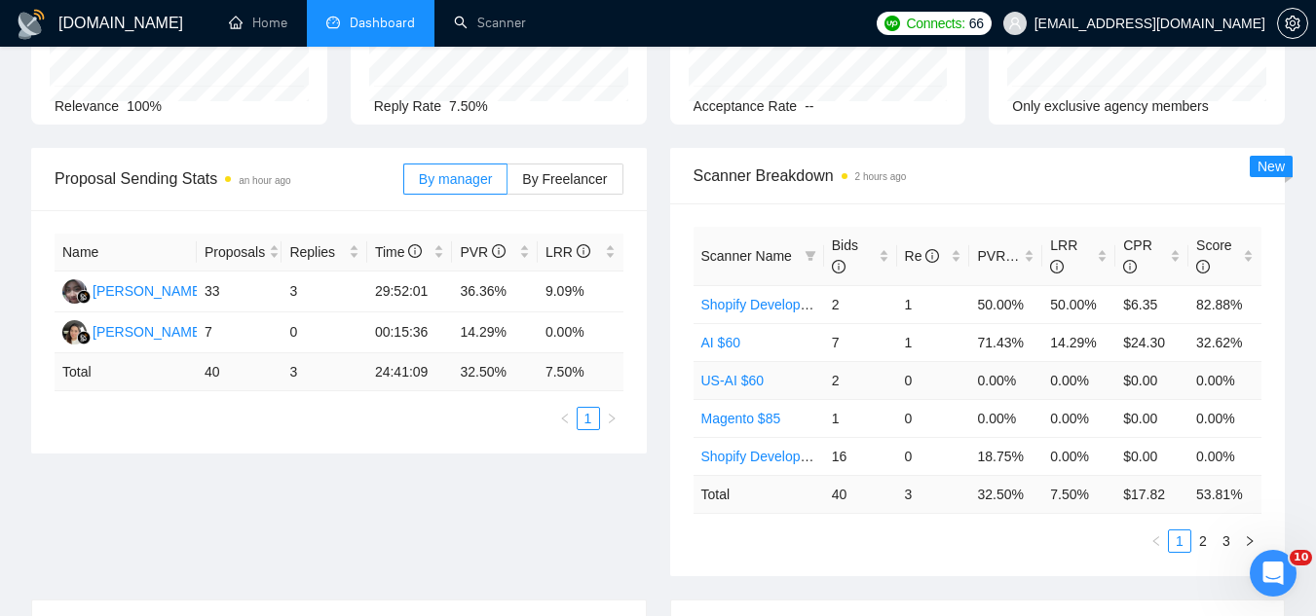
click at [754, 374] on link "US-AI $60" at bounding box center [732, 381] width 63 height 16
